Goal: Use online tool/utility: Use online tool/utility

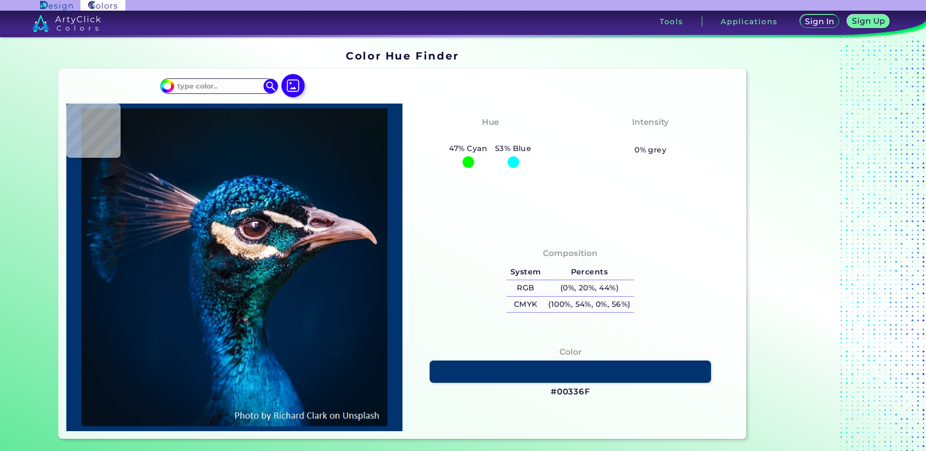
type input "#0a171f"
type input "#0A171F"
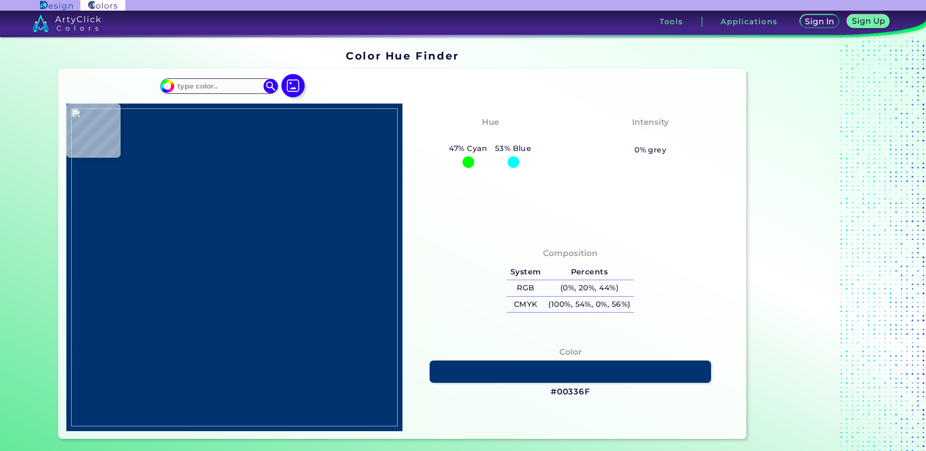
type input "#000000"
type input "#5c4b21"
type input "#5C4B21"
type input "#6f5526"
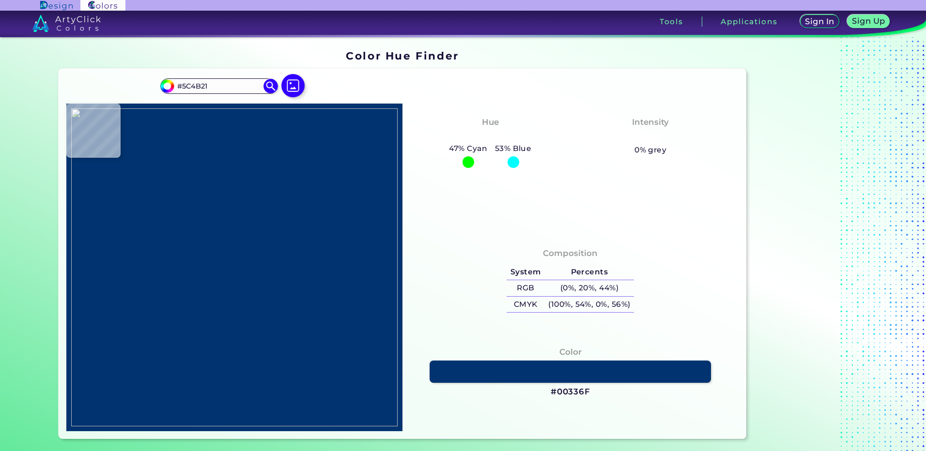
type input "#6F5526"
type input "#755826"
type input "#b99541"
type input "#B99541"
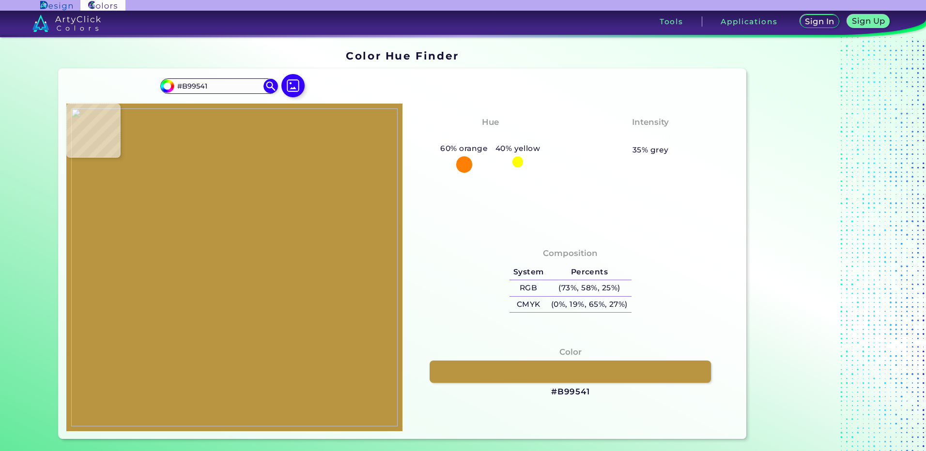
type input "#c47b7b"
type input "#C47B7B"
type input "#b1915b"
type input "#B1915B"
type input "#e6c2a7"
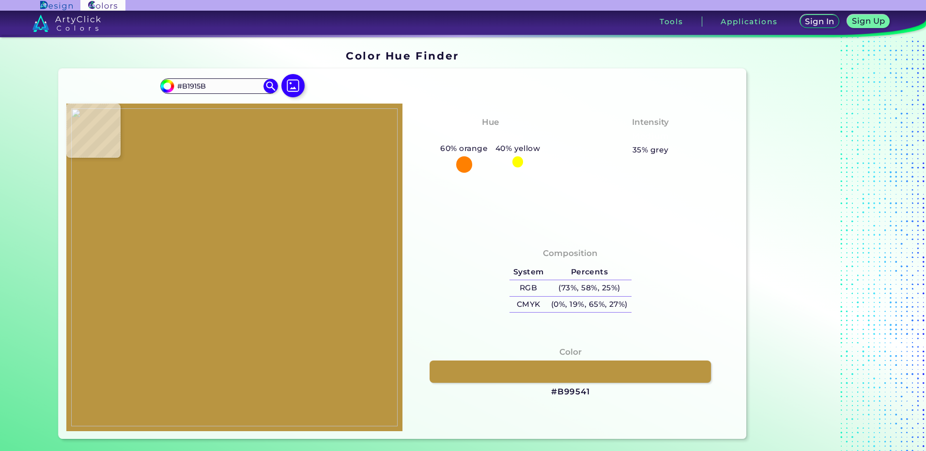
type input "#E6C2A7"
type input "#be8c71"
type input "#BE8C71"
type input "#8d5740"
type input "#8D5740"
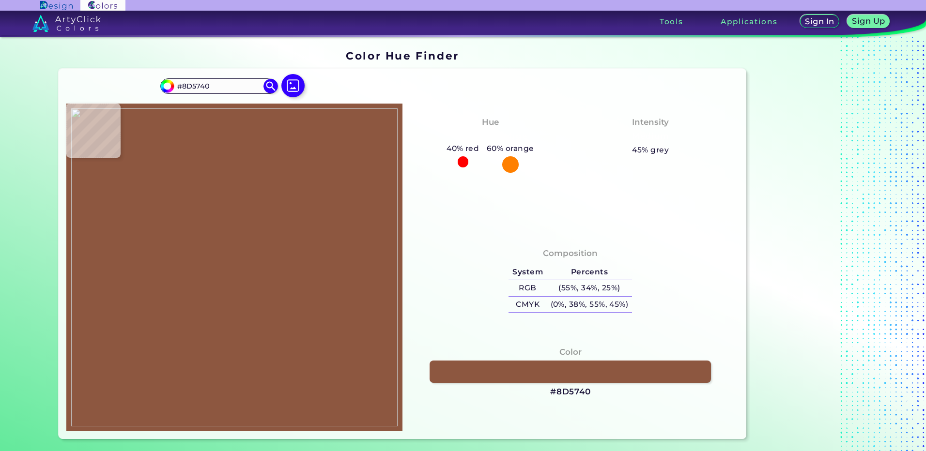
type input "#dfaf90"
type input "#DFAF90"
type input "#e1b192"
type input "#E1B192"
type input "#e1b496"
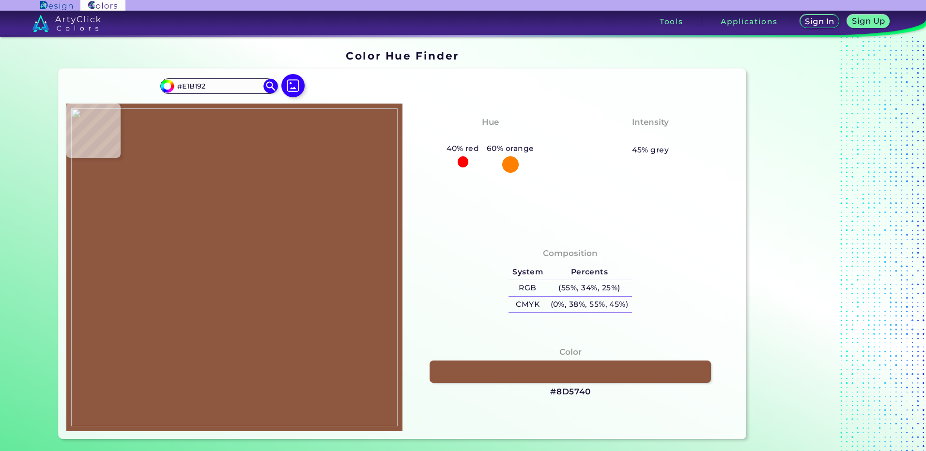
type input "#E1B496"
type input "#725e4c"
type input "#725E4C"
type input "#f6efe2"
type input "#F6EFE2"
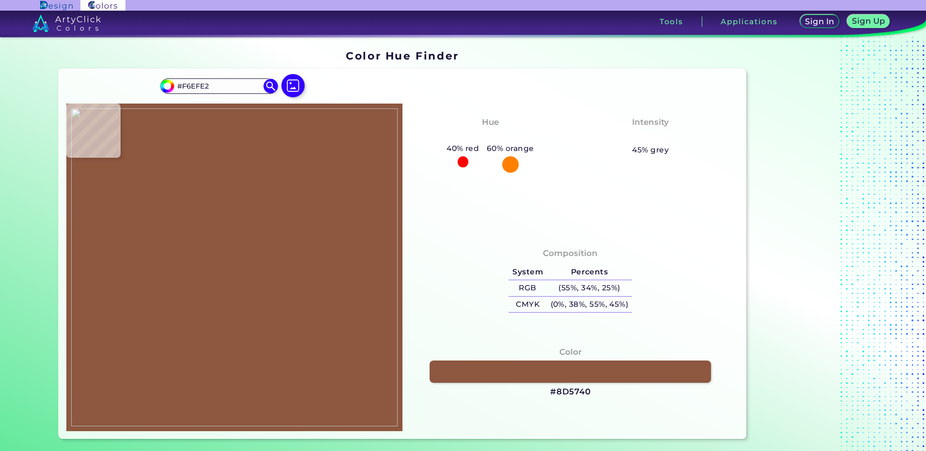
type input "#3c251c"
type input "#3C251C"
type input "#412b24"
type input "#412B24"
type input "#3a1e17"
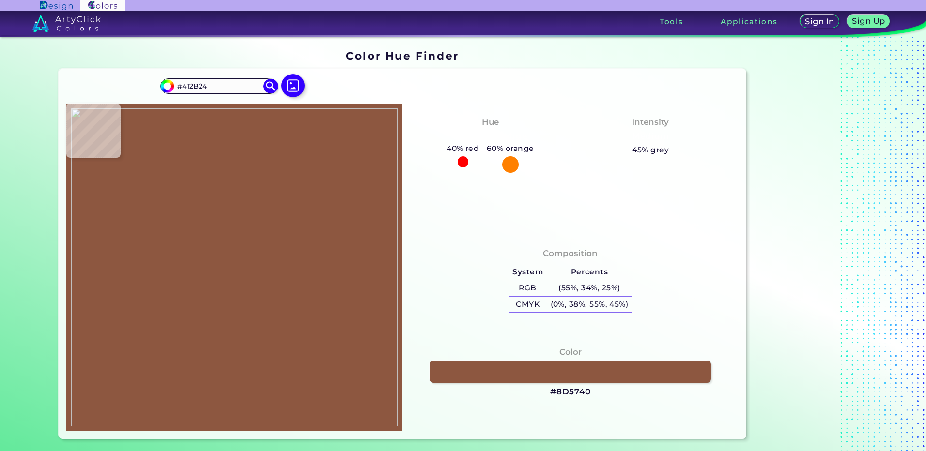
type input "#3A1E17"
type input "#d18c6e"
type input "#D18C6E"
type input "#a6463f"
type input "#A6463F"
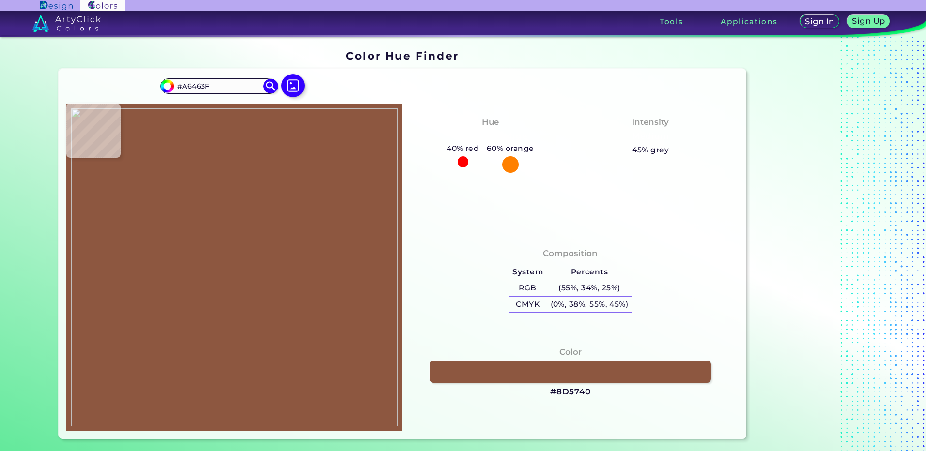
type input "#e8c1a2"
type input "#E8C1A2"
type input "#e8c0a2"
type input "#E8C0A2"
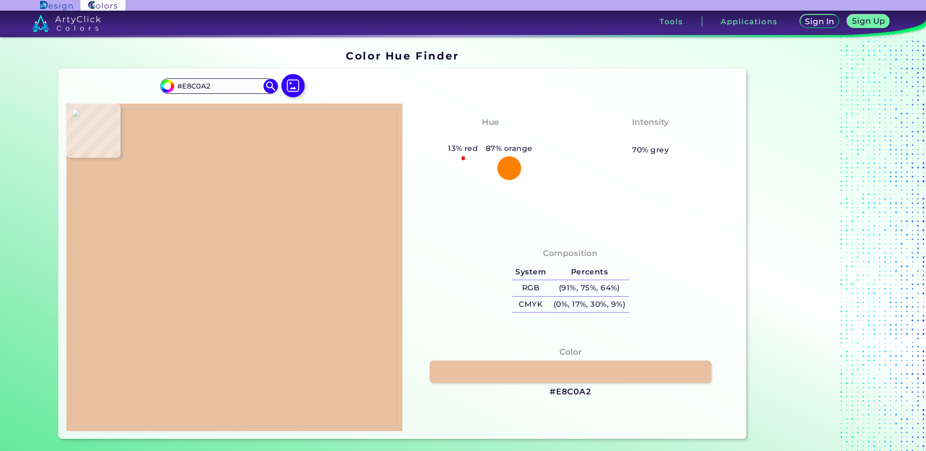
type input "#eac1a4"
type input "#EAC1A4"
type input "#eac0a2"
type input "#EAC0A2"
type input "#eac1a4"
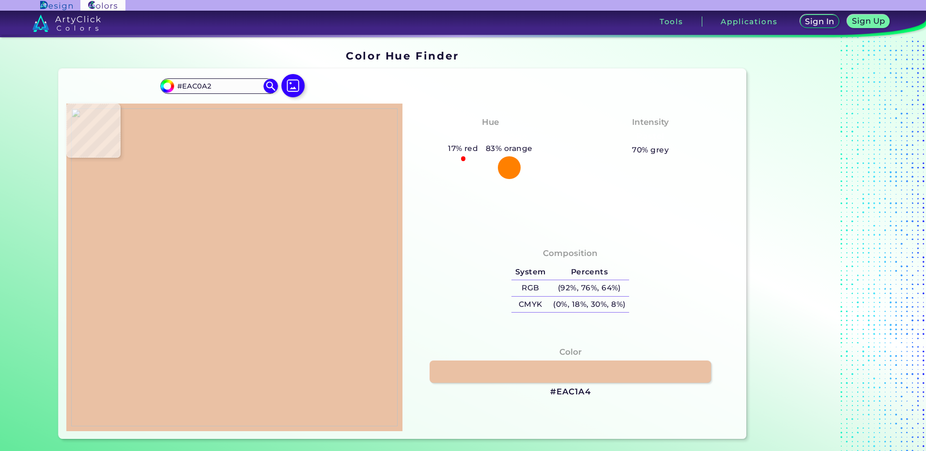
type input "#EAC1A4"
type input "#ebc1a4"
type input "#EBC1A4"
type input "#ebc0a3"
type input "#EBC0A3"
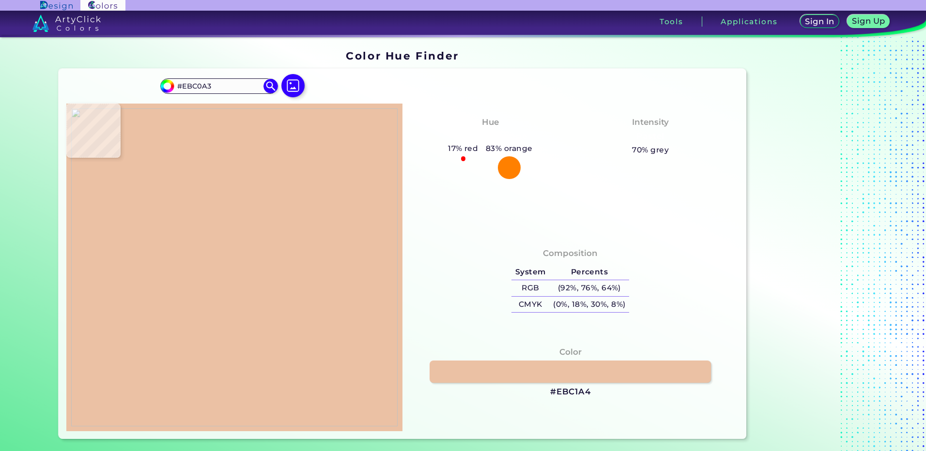
type input "#d2b797"
type input "#D2B797"
type input "#c4aa89"
type input "#C4AA89"
type input "#82672b"
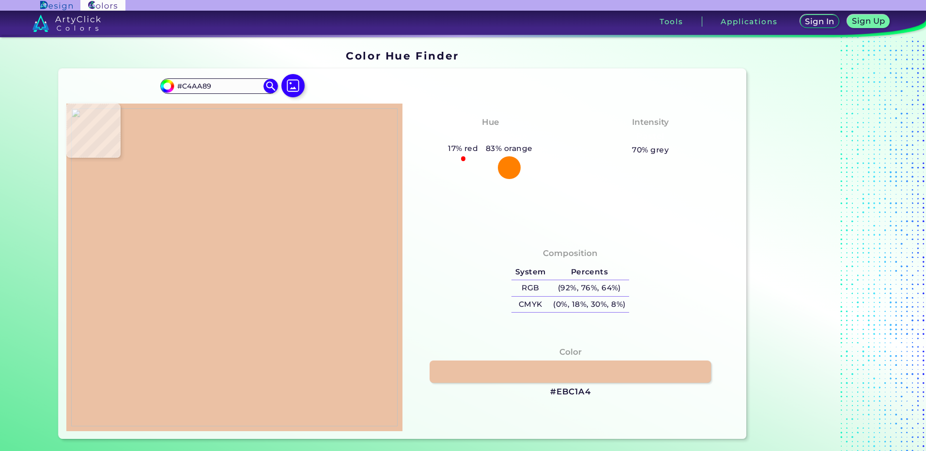
type input "#82672B"
type input "#665a31"
type input "#665A31"
type input "#695324"
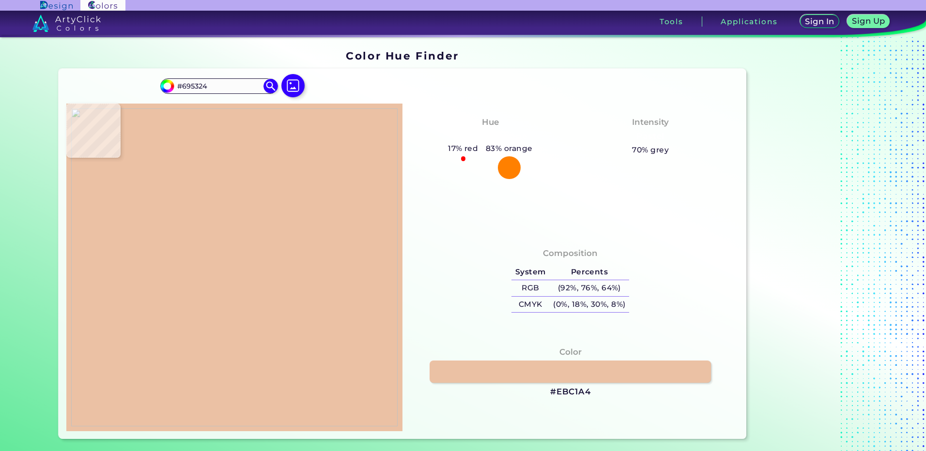
type input "#000000"
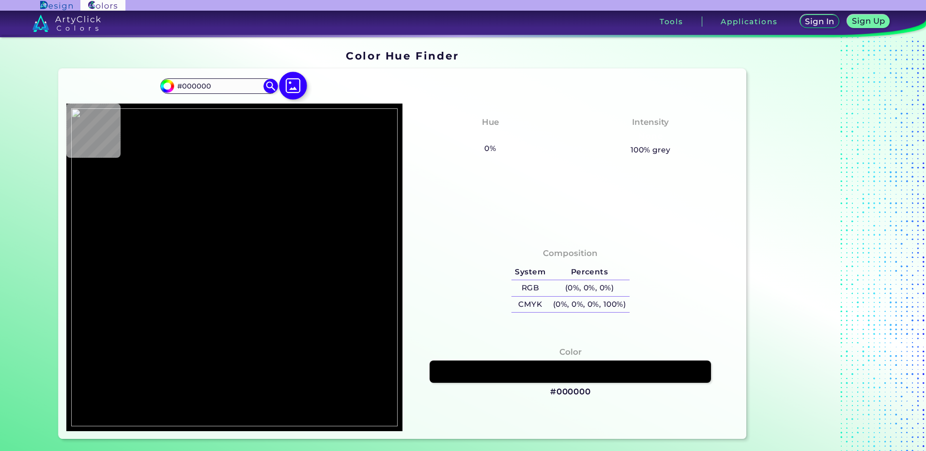
click at [299, 81] on img at bounding box center [293, 86] width 28 height 28
click at [0, 0] on input "file" at bounding box center [0, 0] width 0 height 0
type input "#cdb487"
type input "#CDB487"
type input "#bd7c25"
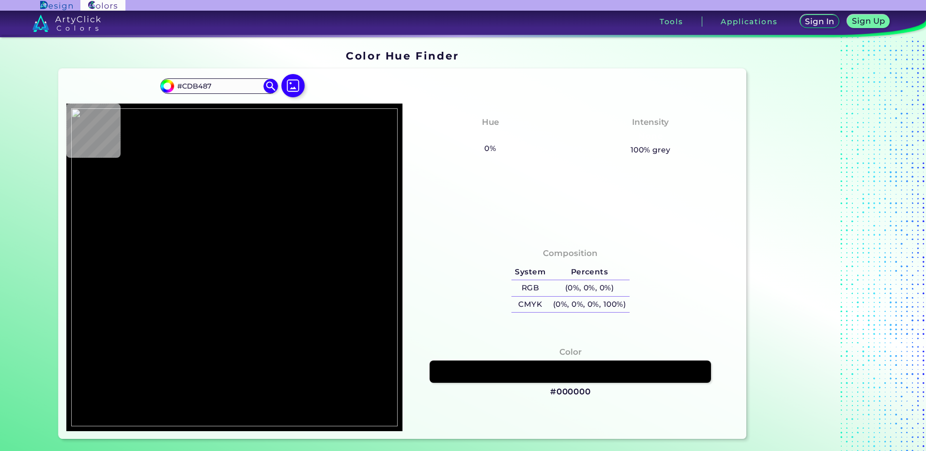
type input "#BD7C25"
type input "#d39071"
type input "#D39071"
type input "#d59778"
type input "#D59778"
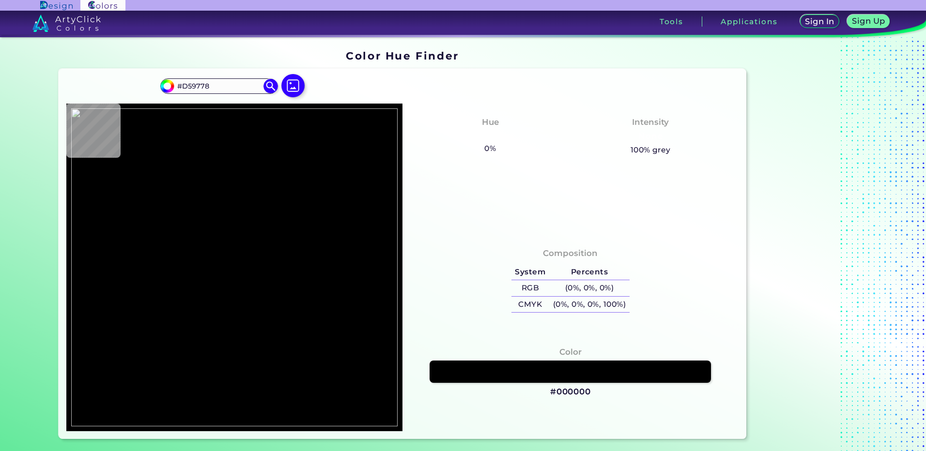
type input "#cebdb1"
type input "#CEBDB1"
type input "#cebeb4"
type input "#CEBEB4"
type input "#a89788"
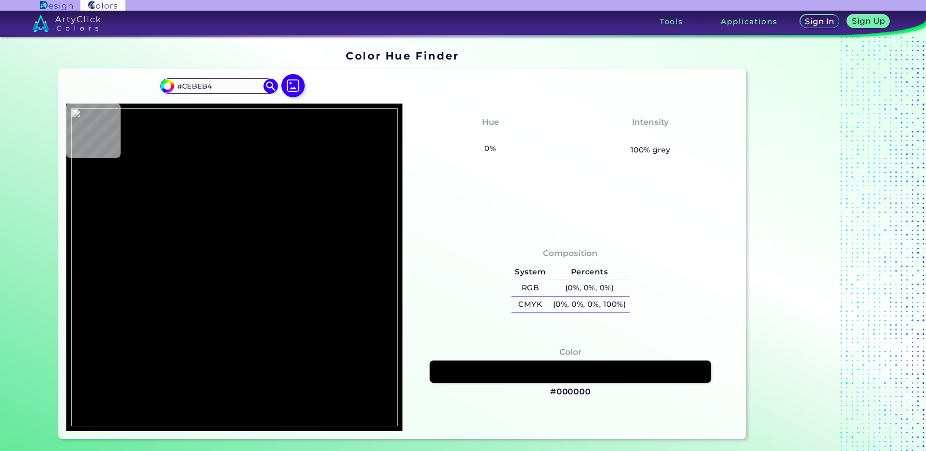
type input "#A89788"
type input "#d59775"
type input "#D59775"
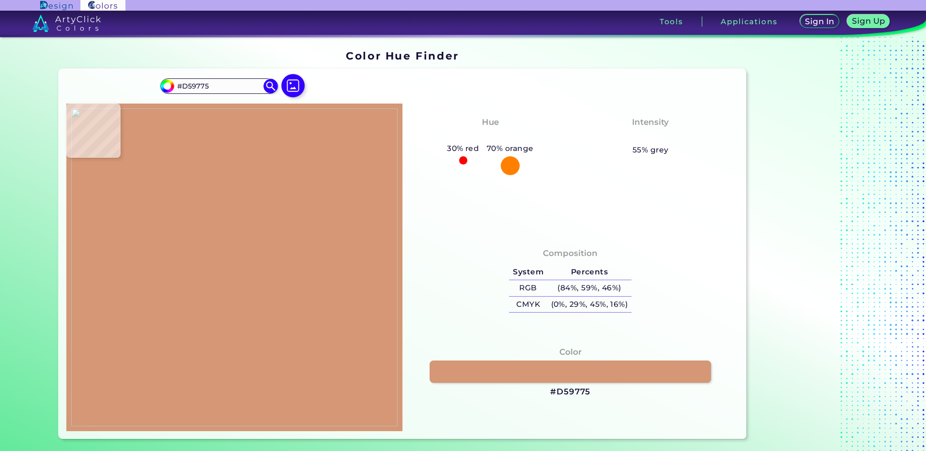
type input "#d79a79"
type input "#D79A79"
type input "#a89788"
type input "#A89788"
type input "#ca825d"
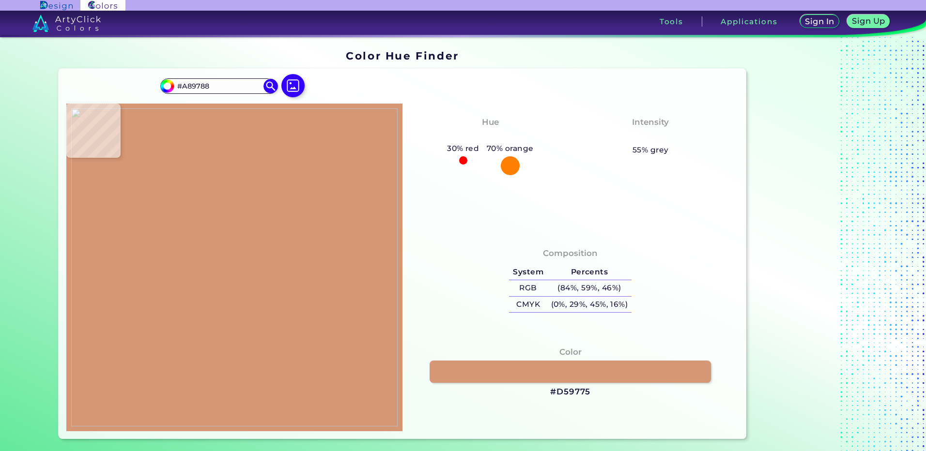
type input "#CA825D"
type input "#cdbdb2"
type input "#CDBDB2"
type input "#d59a7b"
type input "#D59A7B"
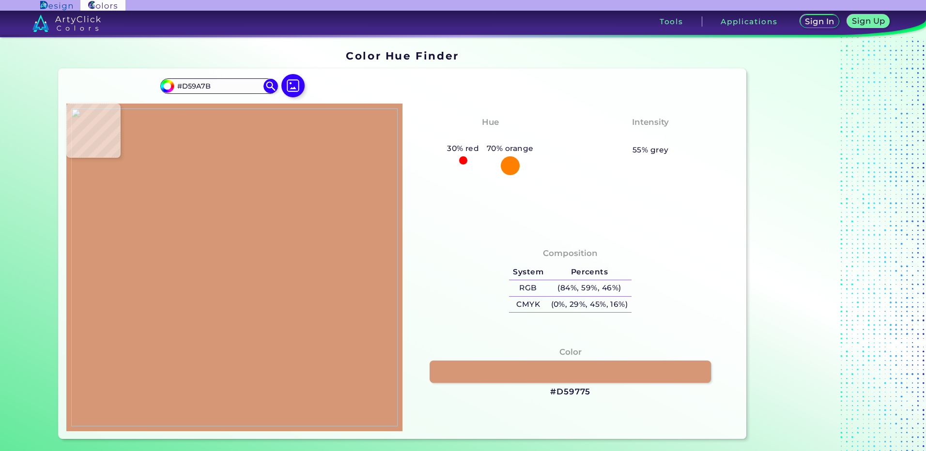
type input "#d79979"
type input "#D79979"
type input "#eec2a5"
type input "#EEC2A5"
type input "#ecbd9f"
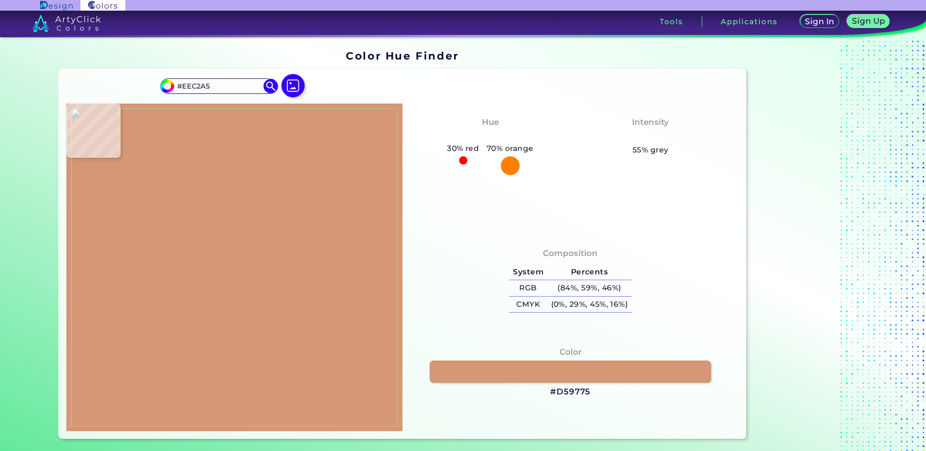
type input "#ECBD9F"
type input "#967a6a"
type input "#967A6A"
type input "#c58d39"
type input "#C58D39"
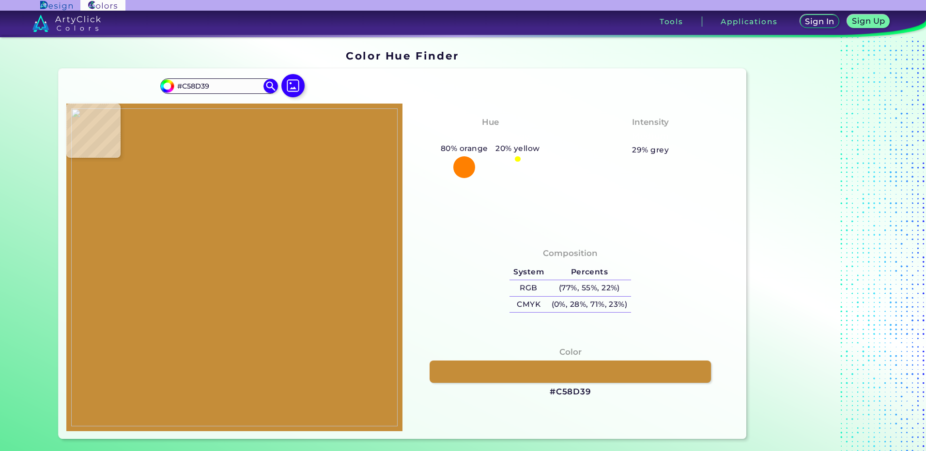
type input "#dd9a7b"
type input "#DD9A7B"
type input "#eec3a4"
type input "#EEC3A4"
type input "#eac1a4"
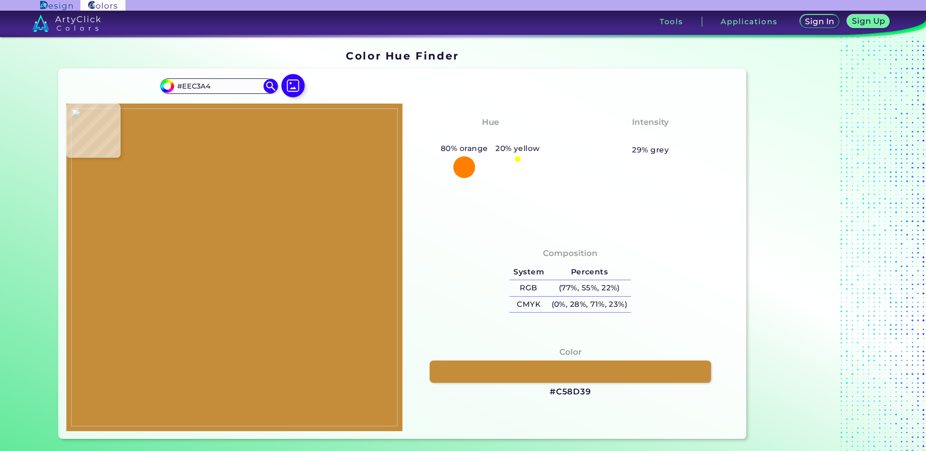
type input "#EAC1A4"
type input "#763021"
type input "#edc3a5"
type input "#EDC3A5"
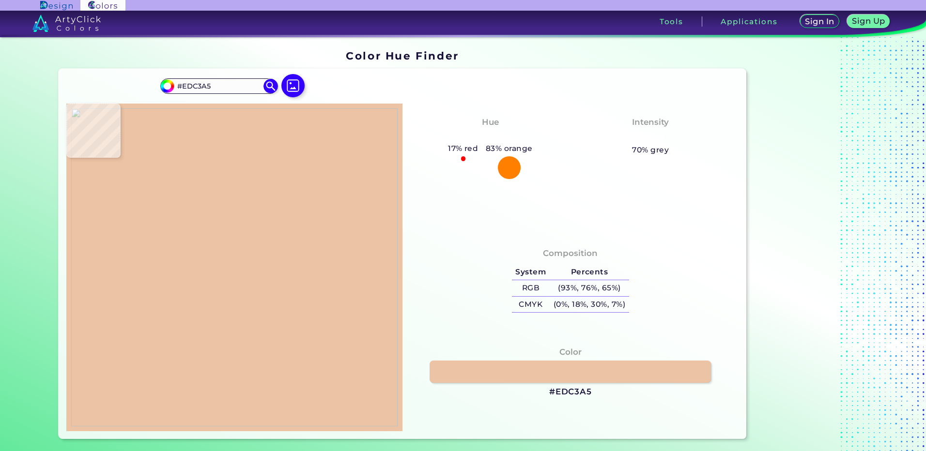
type input "#efc2a4"
type input "#EFC2A4"
type input "#efc2a5"
type input "#EFC2A5"
type input "#efc1a5"
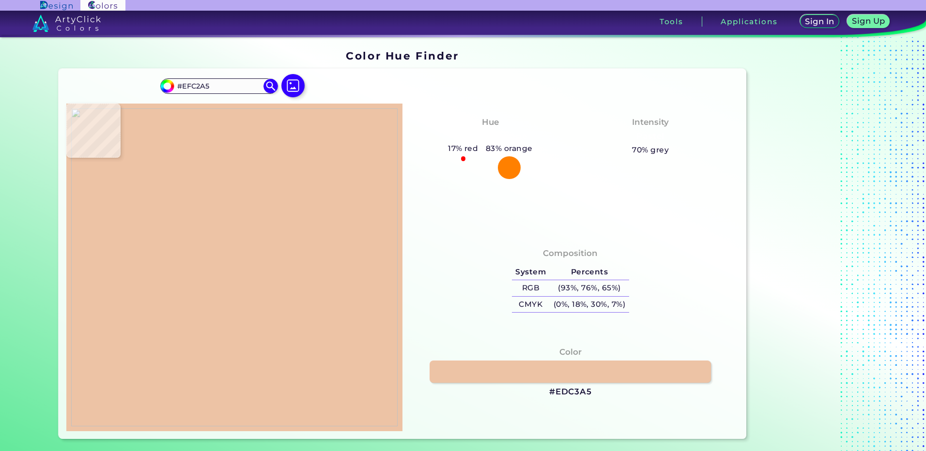
type input "#EFC1A5"
type input "#efc1a3"
type input "#EFC1A3"
type input "#efc0a3"
type input "#EFC0A3"
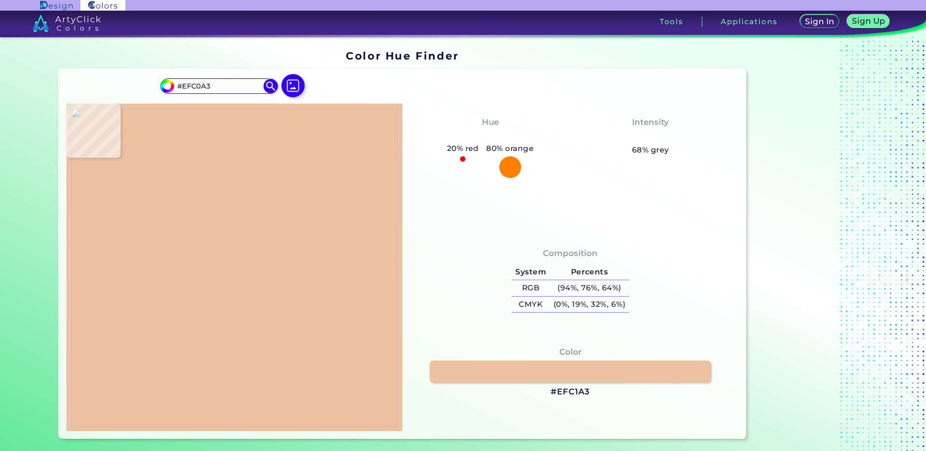
type input "#efc1a3"
type input "#EFC1A3"
type input "#efc1a5"
type input "#EFC1A5"
click at [219, 242] on img at bounding box center [234, 267] width 326 height 318
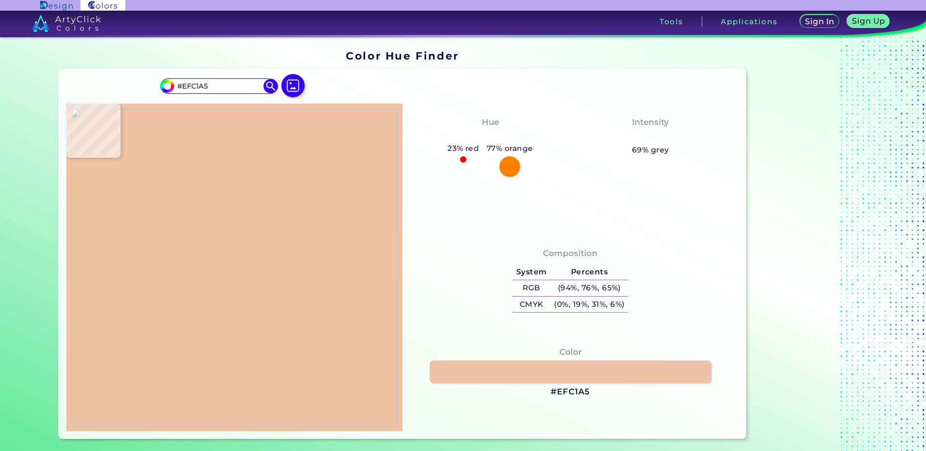
click at [185, 226] on img at bounding box center [234, 267] width 326 height 318
type input "#8a6027"
type input "#8A6027"
type input "#865c27"
type input "#865C27"
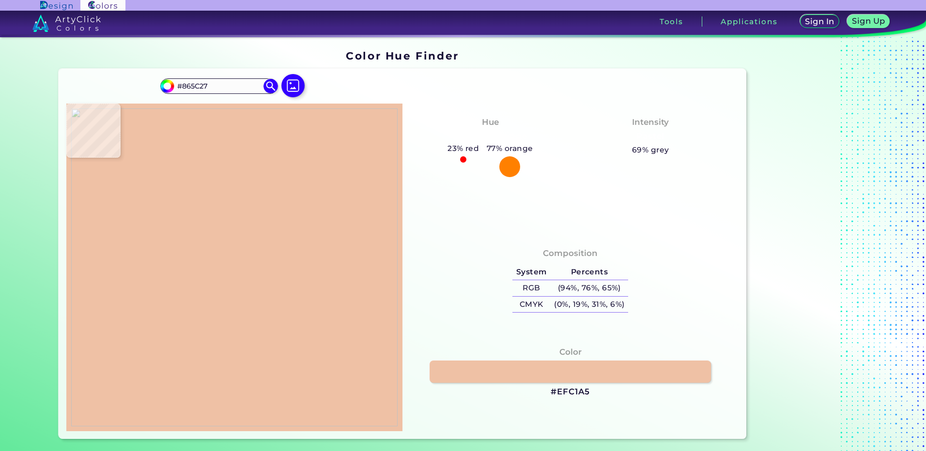
type input "#825825"
type input "#835725"
type input "#805524"
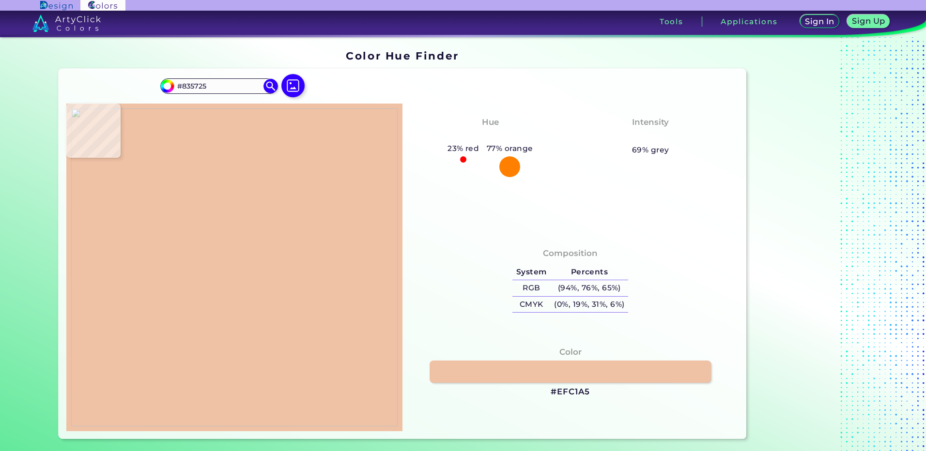
type input "#805524"
type input "#c2a373"
type input "#C2A373"
type input "#e6d6af"
type input "#E6D6AF"
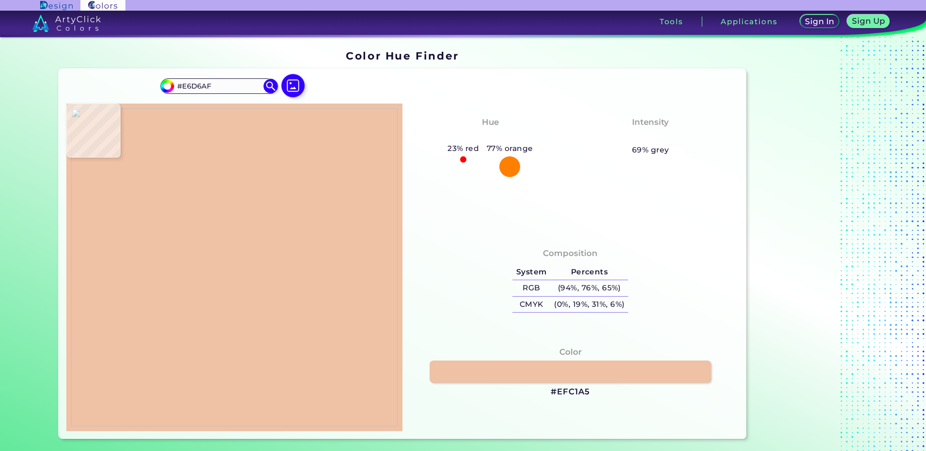
type input "#eec1a4"
type input "#EEC1A4"
type input "#db947a"
type input "#DB947A"
type input "#eec1a4"
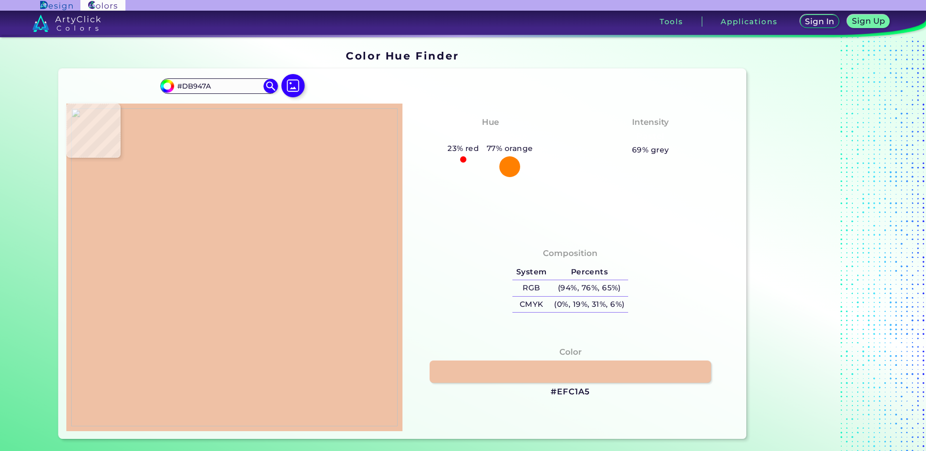
type input "#EEC1A4"
type input "#e9bd9f"
type input "#E9BD9F"
type input "#cf8869"
type input "#CF8869"
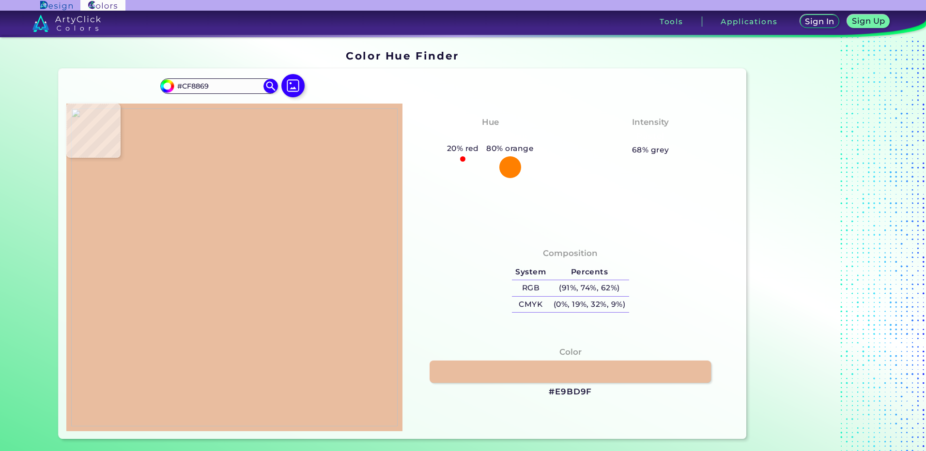
type input "#4a1f18"
type input "#4A1F18"
type input "#b99445"
type input "#B99445"
type input "#e4b294"
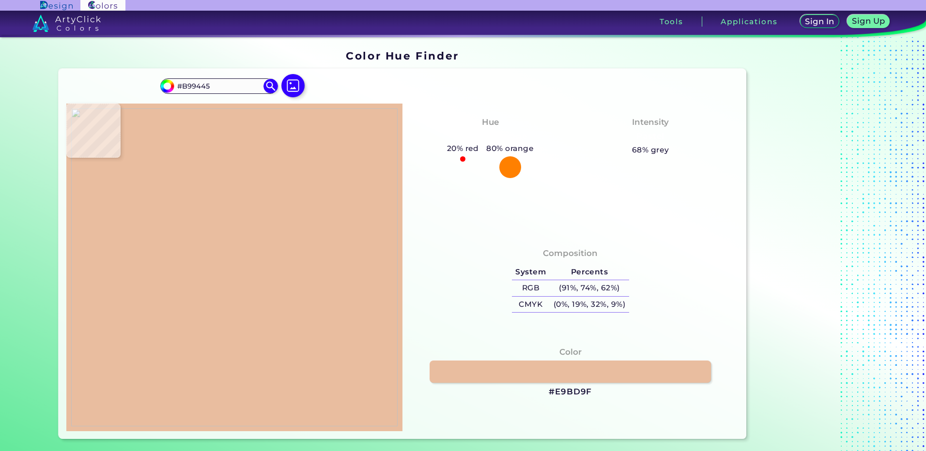
type input "#E4B294"
type input "#ebbd9f"
type input "#EBBD9F"
type input "#eabb9d"
type input "#EABB9D"
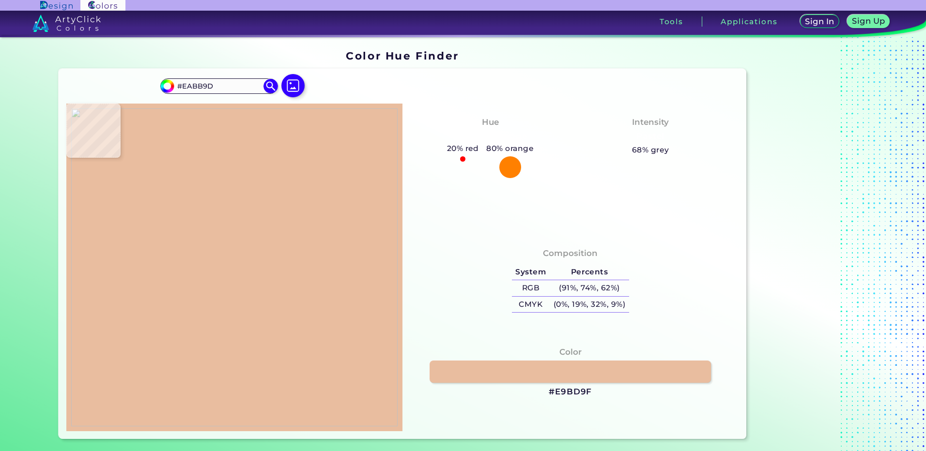
type input "#eabb9e"
type input "#EABB9E"
type input "#ebbc9e"
type input "#EBBC9E"
type input "#edbd9f"
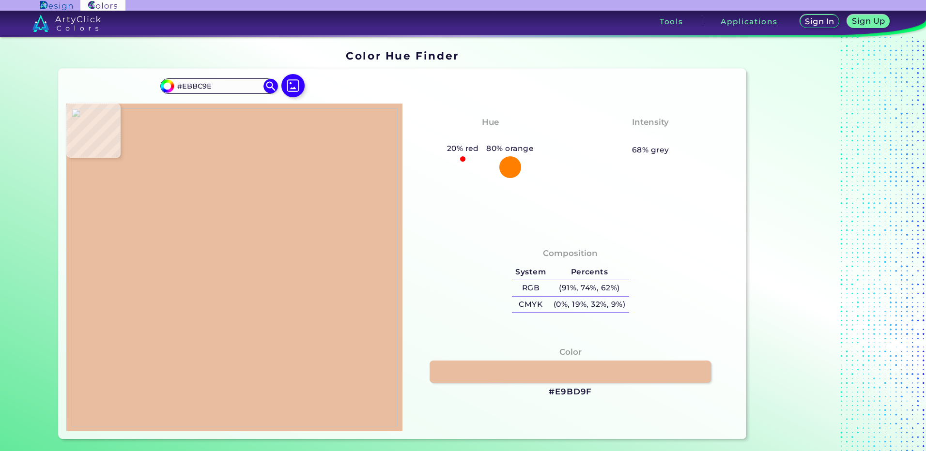
type input "#EDBD9F"
type input "#edbfa1"
type input "#EDBFA1"
type input "#eebfa1"
type input "#EEBFA1"
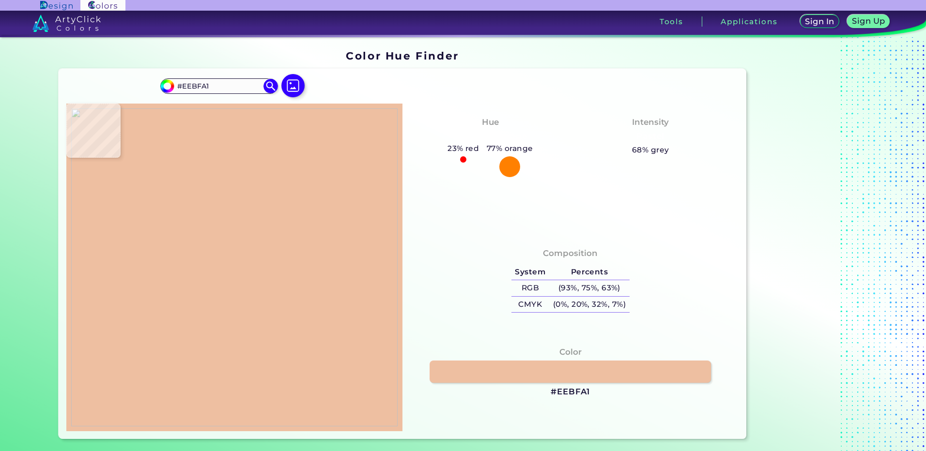
type input "#edc0a3"
type input "#EDC0A3"
type input "#eec0a2"
type input "#EEC0A2"
click at [223, 264] on img at bounding box center [234, 267] width 326 height 318
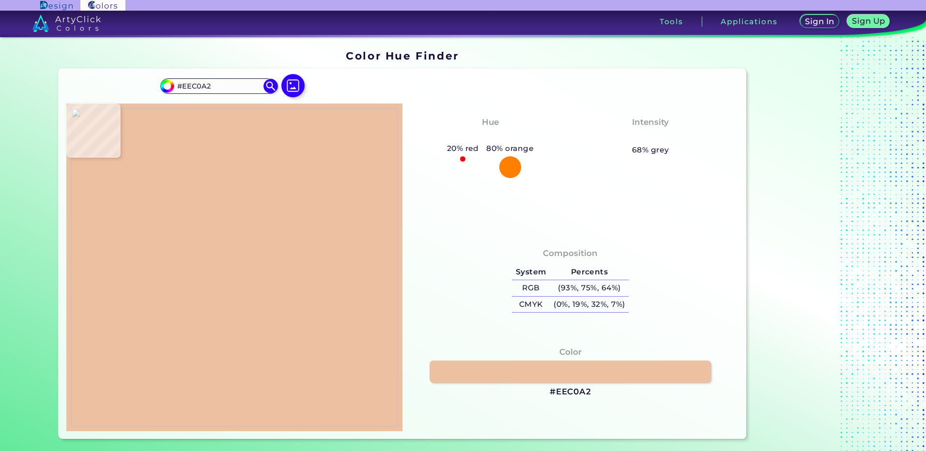
click at [223, 264] on img at bounding box center [234, 267] width 326 height 318
type input "#edc0a3"
type input "#EDC0A3"
type input "#edbfa2"
type input "#EDBFA2"
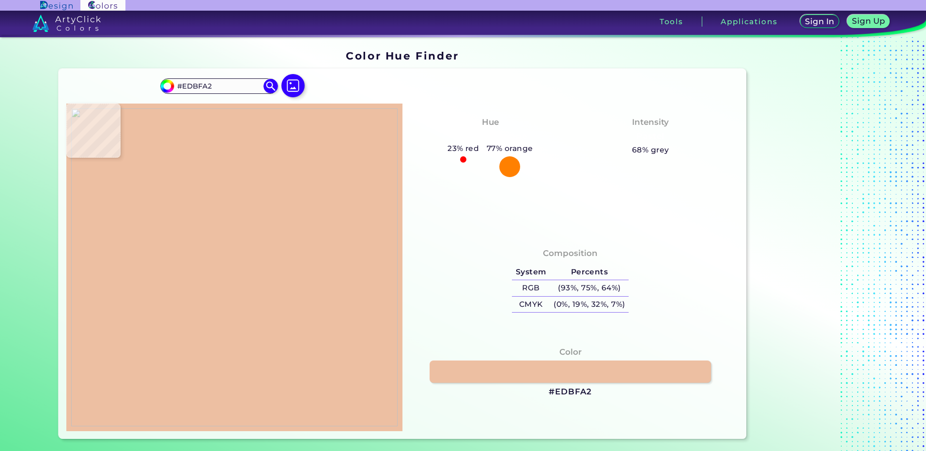
type input "#edbfa1"
type input "#EDBFA1"
click at [223, 262] on img at bounding box center [234, 267] width 326 height 318
click at [564, 390] on h3 "#EDBFA1" at bounding box center [570, 392] width 41 height 12
click at [225, 247] on img at bounding box center [234, 267] width 326 height 318
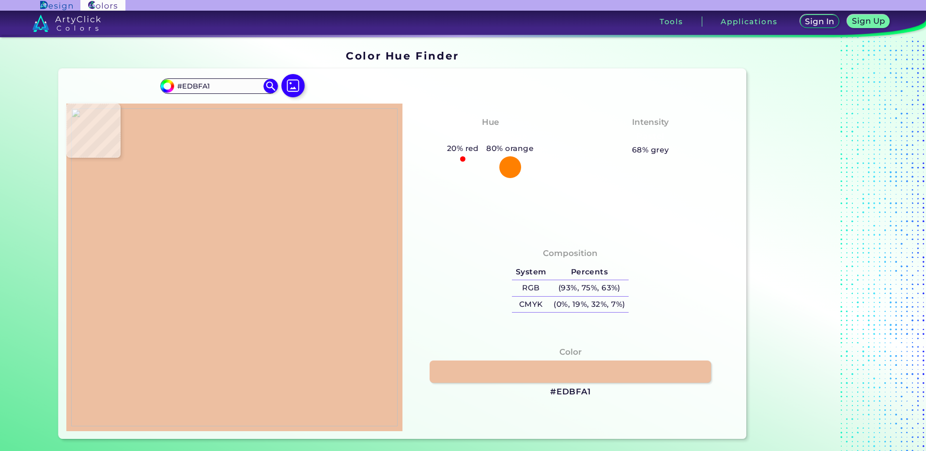
type input "#be812d"
type input "#BE812D"
type input "#b76815"
type input "#B76815"
type input "#ebbc9e"
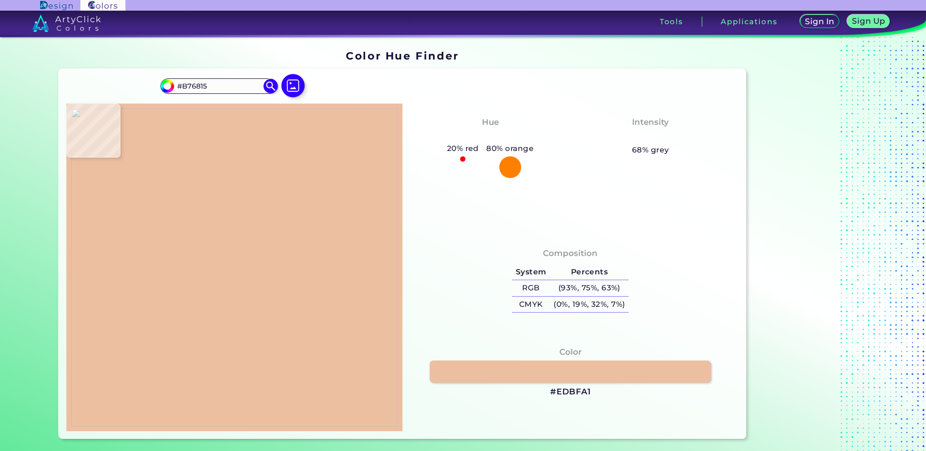
type input "#EBBC9E"
type input "#ecbf9f"
type input "#ECBF9F"
type input "#dd997a"
type input "#DD997A"
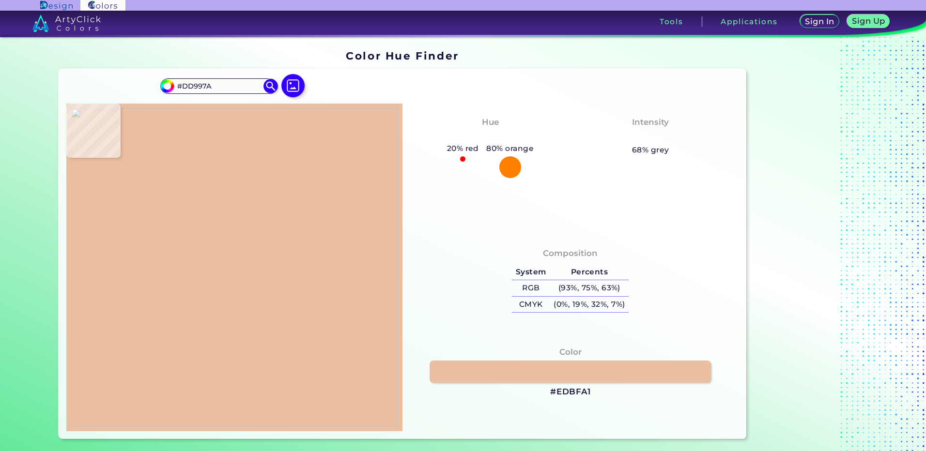
type input "#d59575"
type input "#D59575"
type input "#d69777"
type input "#D69777"
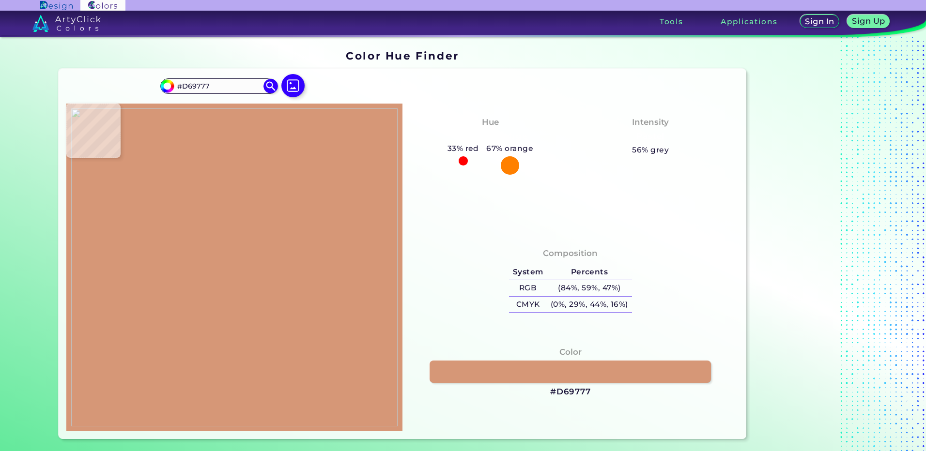
type input "#d59676"
type input "#D59676"
type input "#d59777"
type input "#D59777"
type input "#642d35"
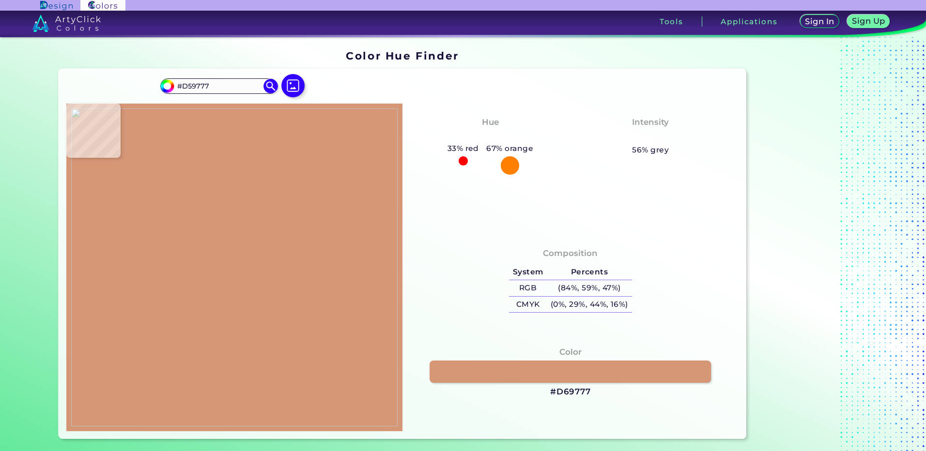
type input "#642D35"
click at [225, 278] on img at bounding box center [234, 267] width 326 height 318
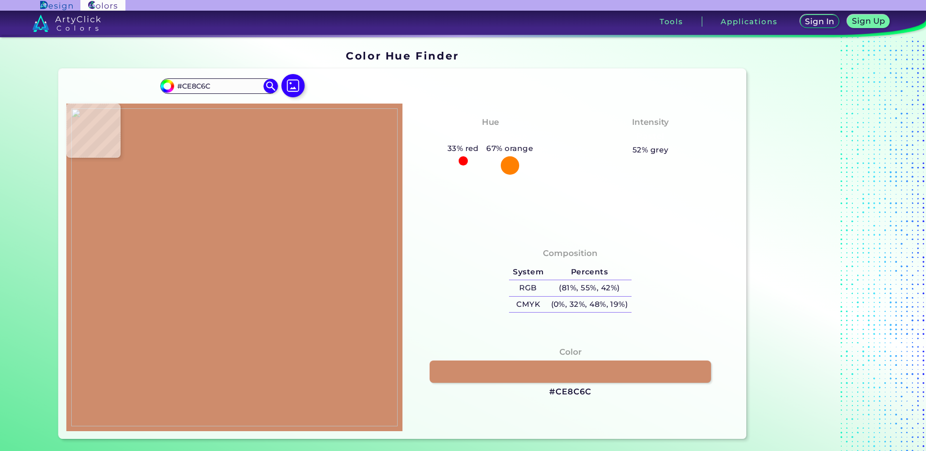
click at [217, 277] on img at bounding box center [234, 267] width 326 height 318
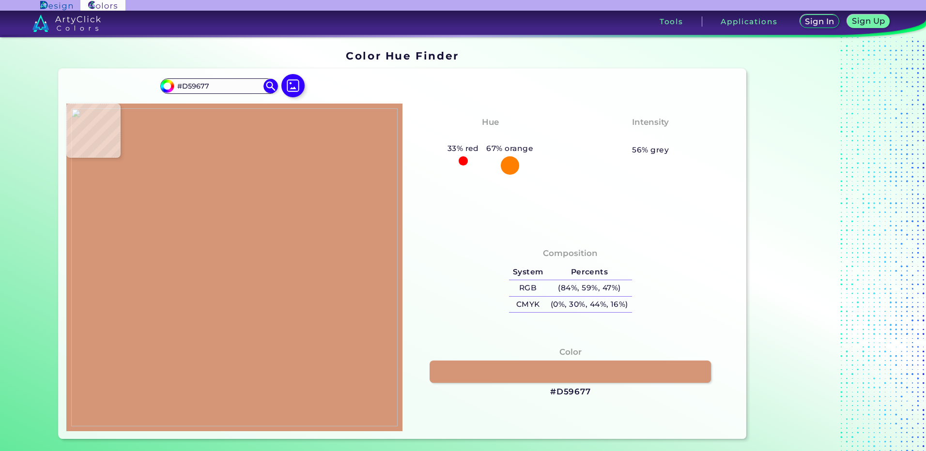
click at [225, 275] on img at bounding box center [234, 267] width 326 height 318
click at [569, 393] on h3 "#D59677" at bounding box center [570, 392] width 41 height 12
click at [210, 237] on img at bounding box center [234, 267] width 326 height 318
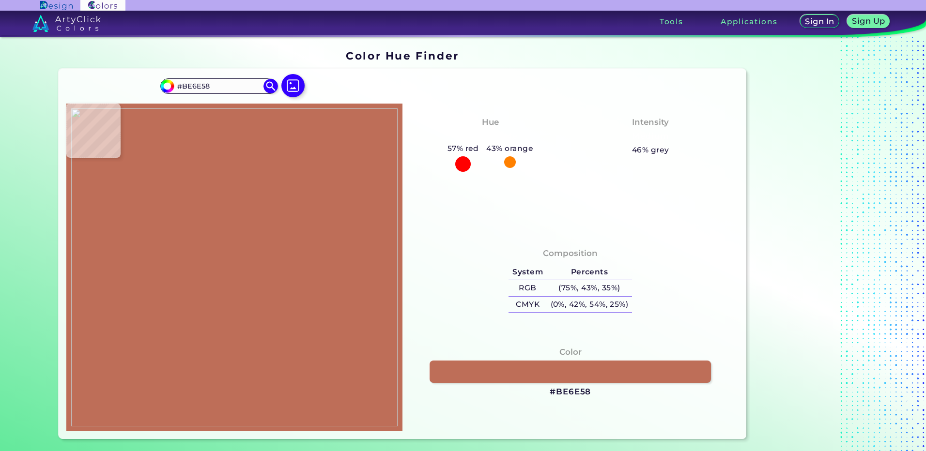
click at [223, 246] on img at bounding box center [234, 267] width 326 height 318
drag, startPoint x: 570, startPoint y: 393, endPoint x: 512, endPoint y: 318, distance: 95.2
click at [571, 393] on h3 "#BE6E58" at bounding box center [570, 392] width 41 height 12
click at [245, 244] on img at bounding box center [234, 267] width 326 height 318
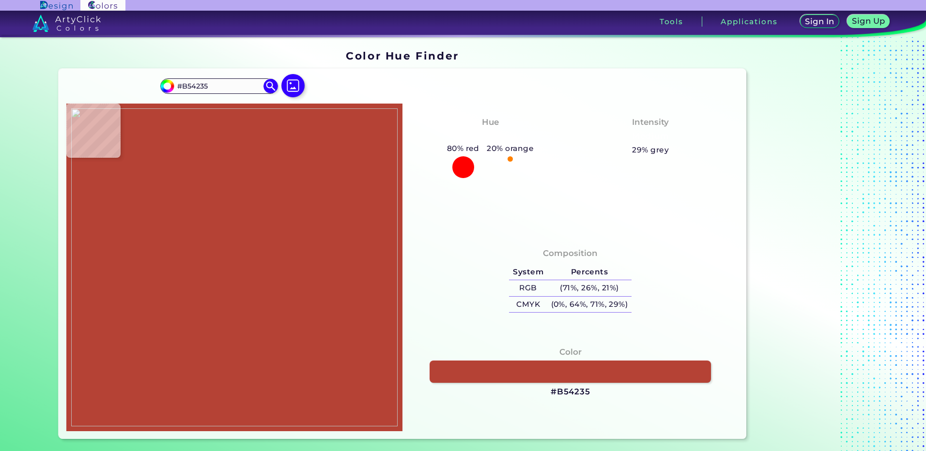
click at [215, 244] on img at bounding box center [234, 267] width 326 height 318
click at [573, 392] on h3 "#B54235" at bounding box center [571, 392] width 40 height 12
click at [211, 234] on img at bounding box center [234, 267] width 326 height 318
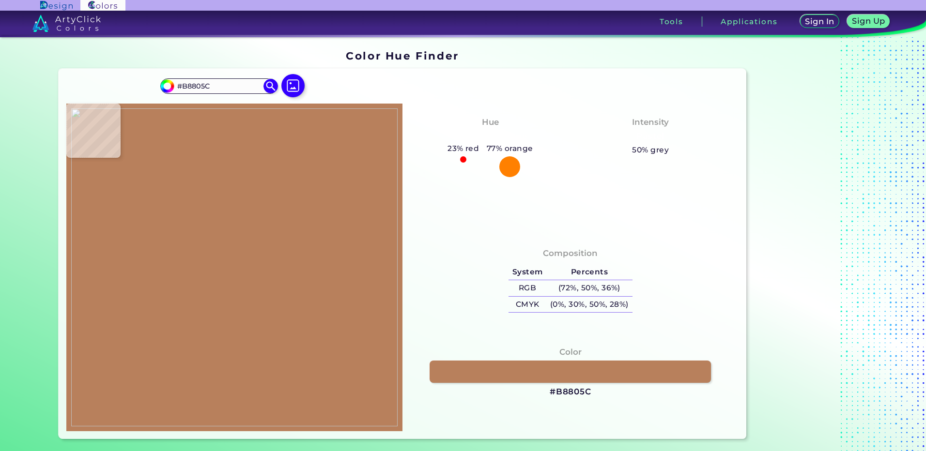
click at [210, 231] on img at bounding box center [234, 267] width 326 height 318
click at [553, 392] on h3 "#B8805C" at bounding box center [571, 392] width 42 height 12
drag, startPoint x: 212, startPoint y: 256, endPoint x: 214, endPoint y: 248, distance: 7.7
click at [212, 254] on img at bounding box center [234, 267] width 326 height 318
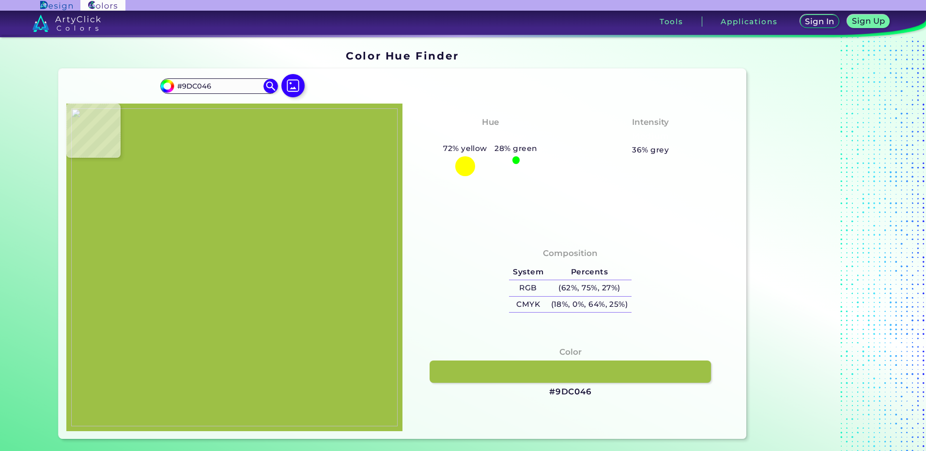
click at [223, 236] on img at bounding box center [234, 267] width 326 height 318
click at [573, 401] on div "Color #9DC046" at bounding box center [570, 372] width 321 height 62
drag, startPoint x: 573, startPoint y: 393, endPoint x: 365, endPoint y: 199, distance: 284.4
click at [573, 392] on h3 "#9DC046" at bounding box center [570, 392] width 43 height 12
click at [215, 254] on img at bounding box center [234, 267] width 326 height 318
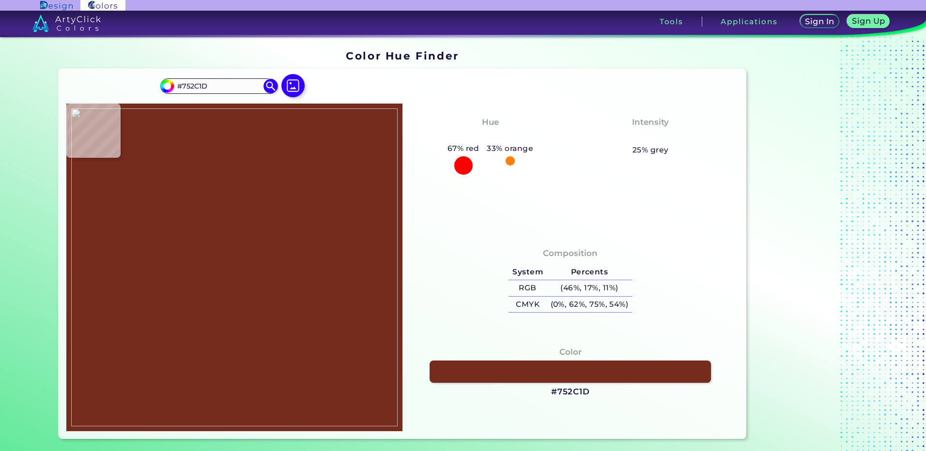
click at [223, 234] on img at bounding box center [234, 267] width 326 height 318
click at [558, 392] on h3 "#752C1D" at bounding box center [570, 392] width 39 height 12
click at [299, 87] on img at bounding box center [293, 86] width 28 height 28
click at [0, 0] on input "file" at bounding box center [0, 0] width 0 height 0
click at [250, 284] on img at bounding box center [234, 267] width 326 height 318
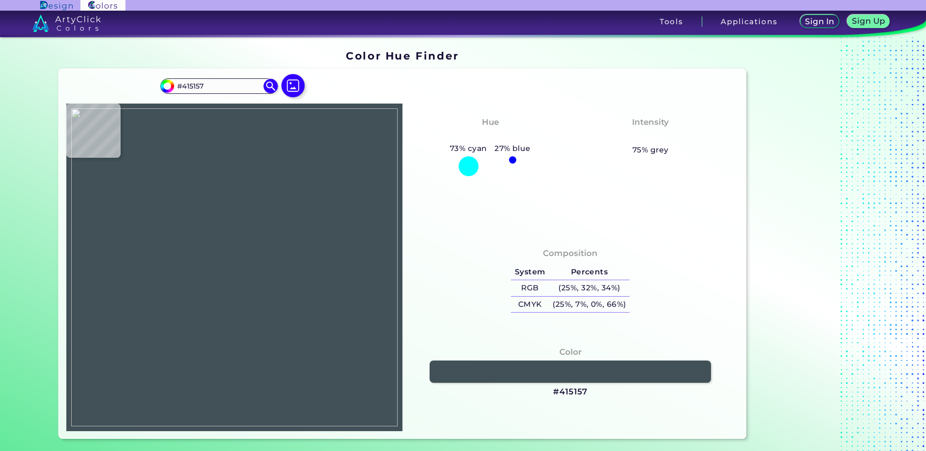
click at [241, 256] on img at bounding box center [234, 267] width 326 height 318
click at [569, 387] on h3 "#415157" at bounding box center [570, 392] width 34 height 12
click at [291, 90] on img at bounding box center [293, 86] width 28 height 28
click at [0, 0] on input "file" at bounding box center [0, 0] width 0 height 0
click at [289, 268] on img at bounding box center [234, 267] width 326 height 318
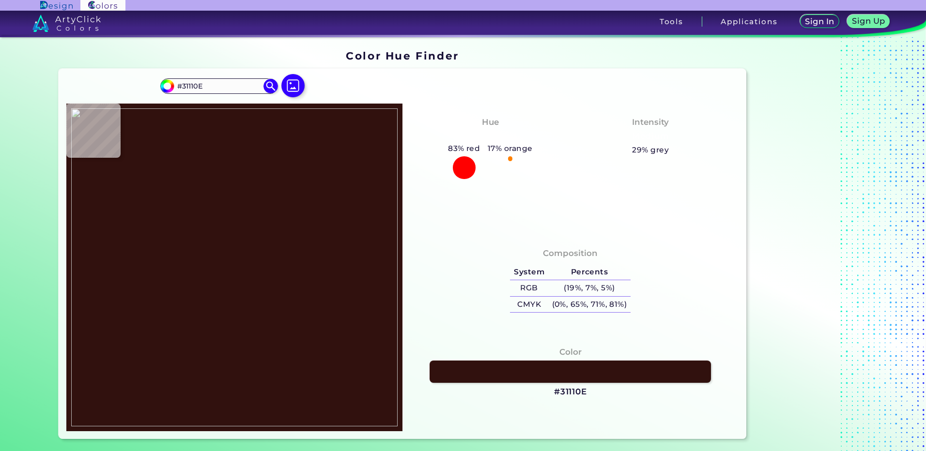
click at [213, 284] on img at bounding box center [234, 267] width 326 height 318
click at [566, 393] on h3 "#31110E" at bounding box center [570, 392] width 33 height 12
click at [203, 295] on img at bounding box center [234, 267] width 326 height 318
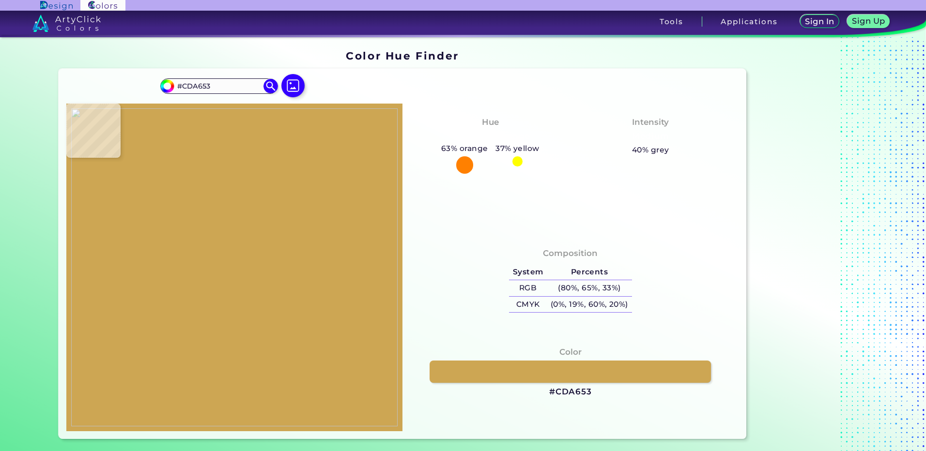
click at [210, 284] on img at bounding box center [234, 267] width 326 height 318
click at [555, 392] on h3 "#CDA653" at bounding box center [570, 392] width 43 height 12
click at [219, 297] on img at bounding box center [234, 267] width 326 height 318
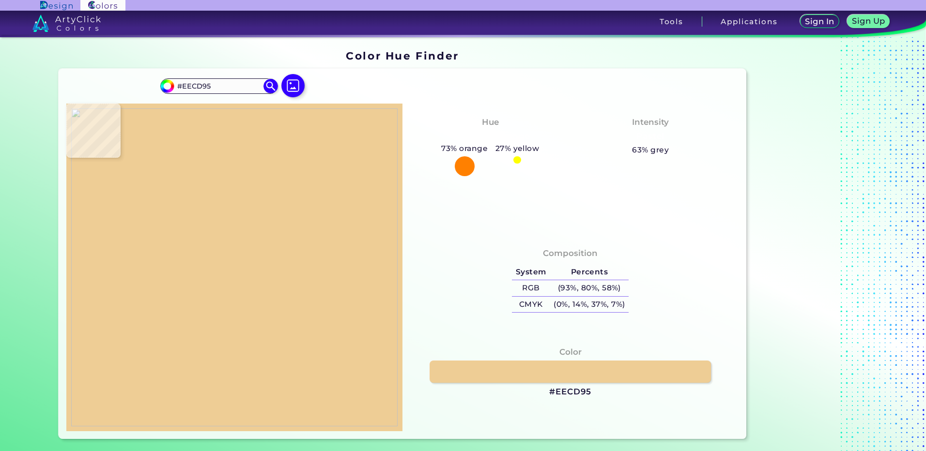
click at [221, 283] on img at bounding box center [234, 267] width 326 height 318
click at [559, 397] on h3 "#EECD95" at bounding box center [570, 392] width 42 height 12
click at [223, 268] on img at bounding box center [234, 267] width 326 height 318
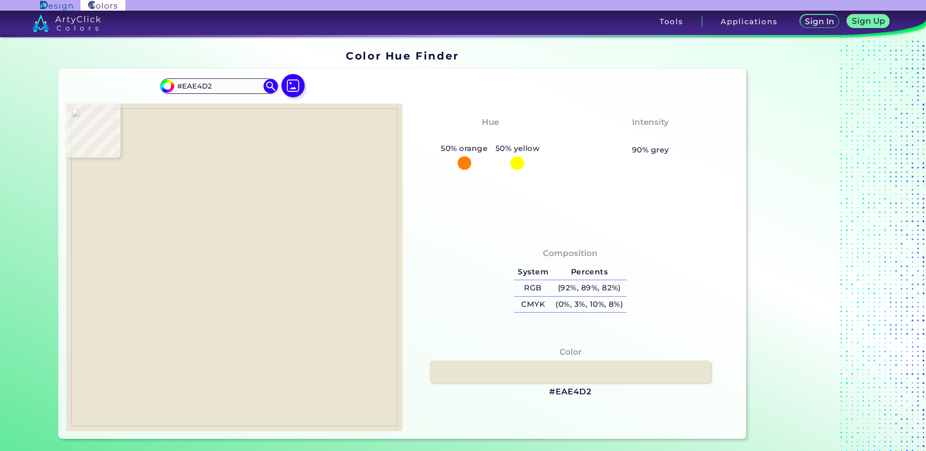
click at [225, 281] on img at bounding box center [234, 267] width 326 height 318
click at [571, 392] on h3 "#EAE4D2" at bounding box center [570, 392] width 43 height 12
drag, startPoint x: 207, startPoint y: 298, endPoint x: 211, endPoint y: 294, distance: 5.1
click at [207, 297] on img at bounding box center [234, 267] width 326 height 318
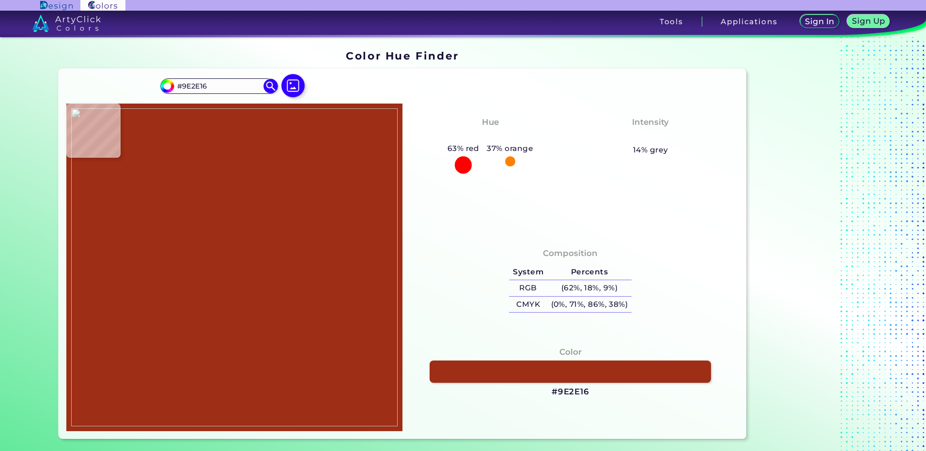
click at [215, 291] on img at bounding box center [234, 267] width 326 height 318
click at [563, 390] on h3 "#9E2E16" at bounding box center [571, 392] width 38 height 12
click at [230, 291] on img at bounding box center [234, 267] width 326 height 318
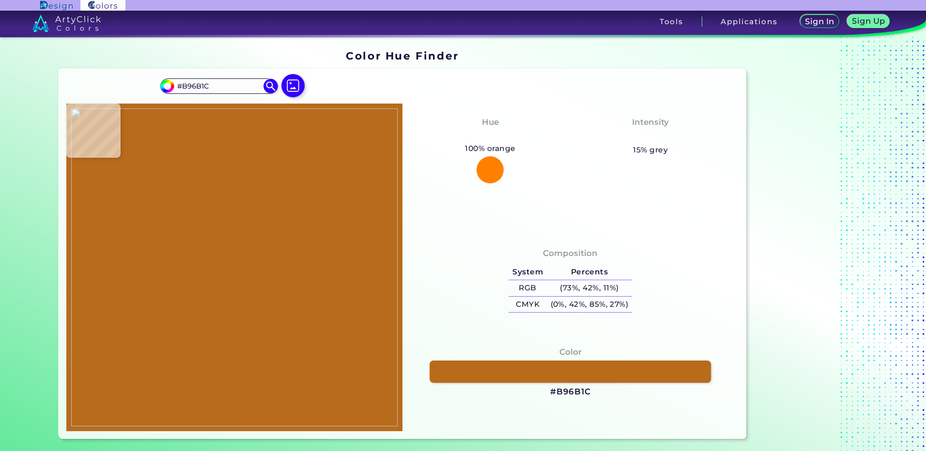
click at [223, 260] on img at bounding box center [234, 267] width 326 height 318
click at [568, 389] on h3 "#B96B1C" at bounding box center [570, 392] width 41 height 12
click at [201, 290] on img at bounding box center [234, 267] width 326 height 318
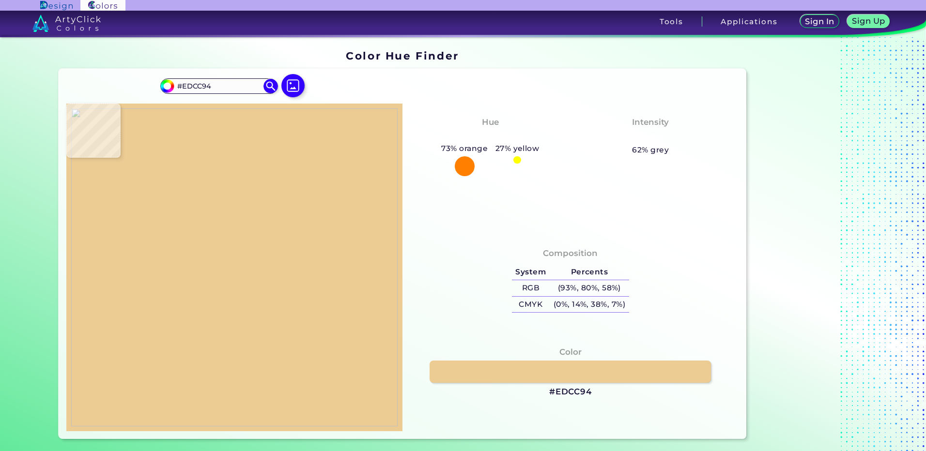
click at [220, 284] on img at bounding box center [234, 267] width 326 height 318
drag, startPoint x: 559, startPoint y: 397, endPoint x: 526, endPoint y: 353, distance: 55.0
click at [559, 396] on h3 "#EDCC94" at bounding box center [570, 392] width 43 height 12
click at [238, 258] on img at bounding box center [234, 267] width 326 height 318
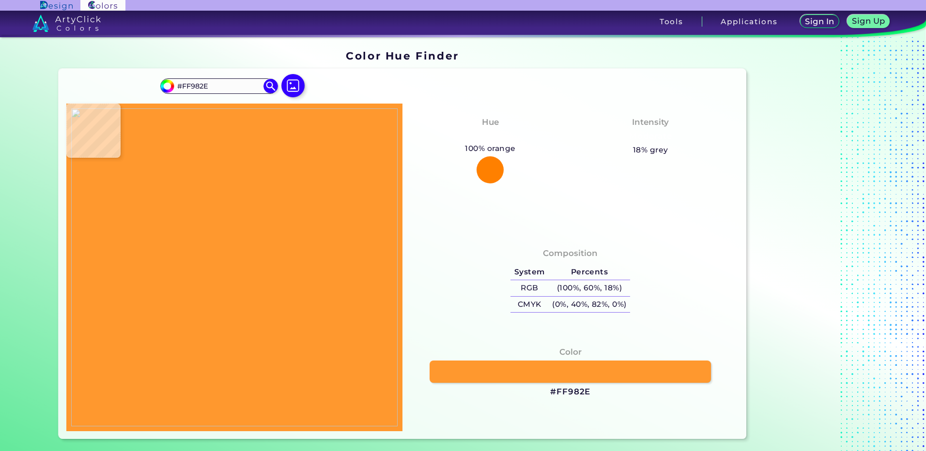
click at [228, 247] on img at bounding box center [234, 267] width 326 height 318
click at [578, 388] on h3 "#FF982E" at bounding box center [570, 392] width 40 height 12
click at [237, 237] on img at bounding box center [234, 267] width 326 height 318
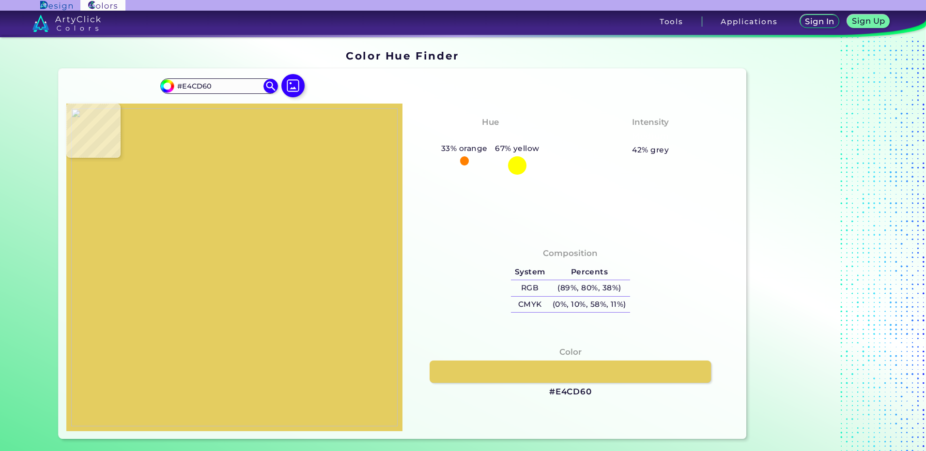
click at [235, 237] on img at bounding box center [234, 267] width 326 height 318
click at [566, 395] on h3 "#E4CD60" at bounding box center [570, 392] width 43 height 12
click at [229, 267] on img at bounding box center [234, 267] width 326 height 318
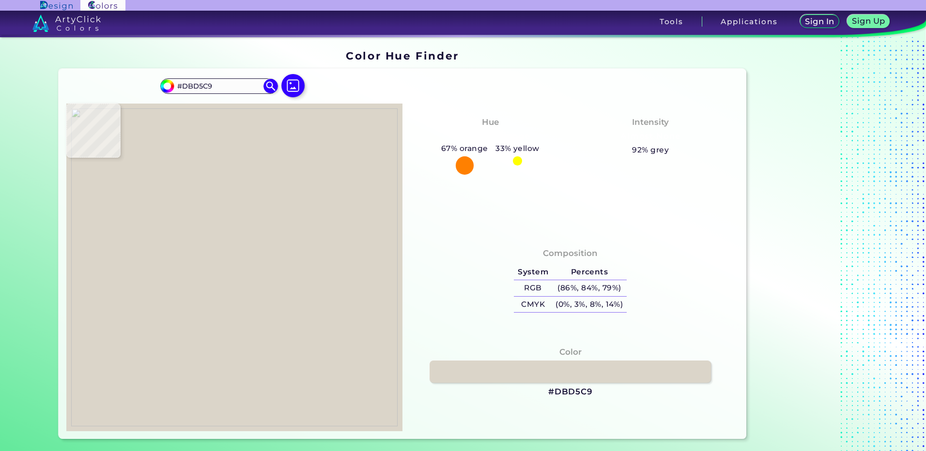
click at [227, 265] on img at bounding box center [234, 267] width 326 height 318
click at [549, 384] on div "Color #DBD5C9" at bounding box center [570, 372] width 321 height 62
click at [555, 394] on h3 "#DBD5C9" at bounding box center [570, 392] width 45 height 12
click at [224, 277] on img at bounding box center [234, 267] width 326 height 318
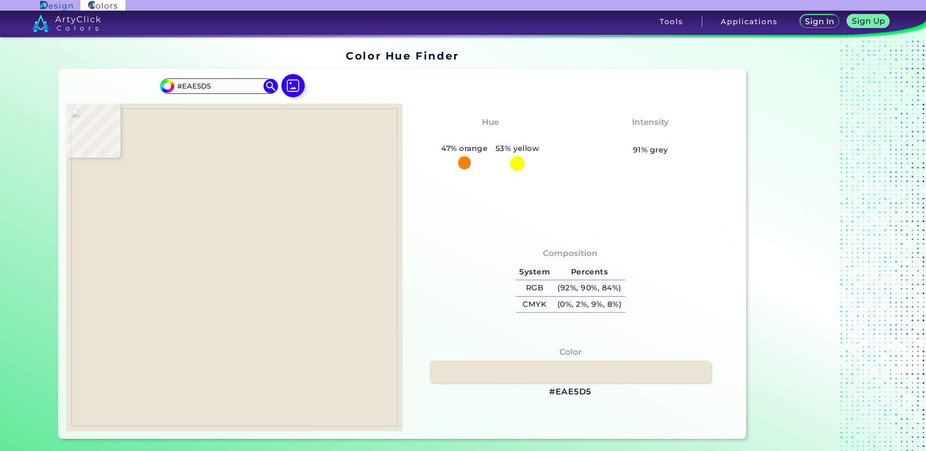
click at [225, 280] on img at bounding box center [234, 267] width 326 height 318
click at [549, 394] on h3 "#EAE5D5" at bounding box center [570, 392] width 42 height 12
click at [253, 268] on img at bounding box center [234, 267] width 326 height 318
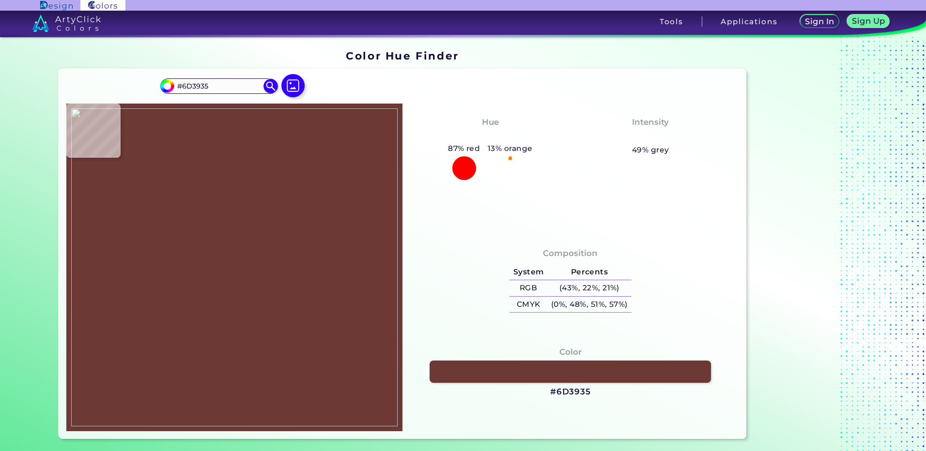
click at [223, 255] on img at bounding box center [234, 267] width 326 height 318
click at [223, 254] on img at bounding box center [234, 267] width 326 height 318
click at [573, 397] on h3 "#6D3832" at bounding box center [570, 392] width 41 height 12
click at [228, 283] on img at bounding box center [234, 267] width 326 height 318
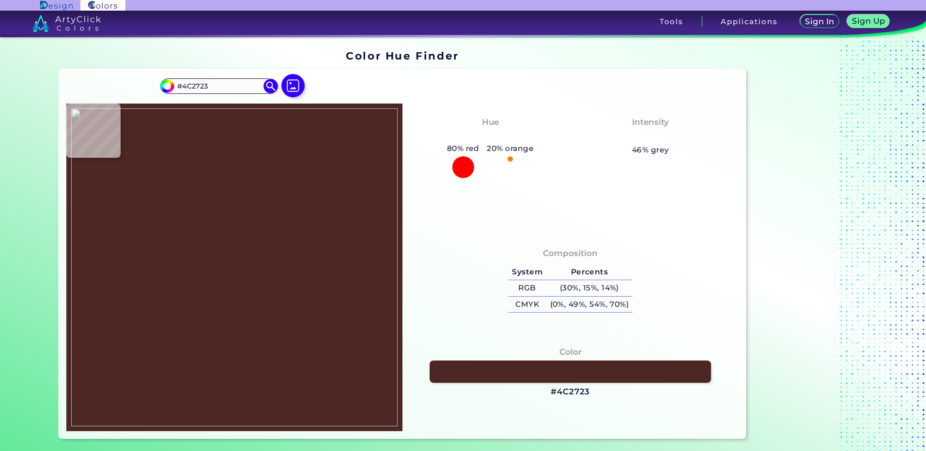
click at [217, 266] on img at bounding box center [234, 267] width 326 height 318
click at [568, 395] on h3 "#4C2723" at bounding box center [570, 392] width 39 height 12
click at [217, 271] on img at bounding box center [234, 267] width 326 height 318
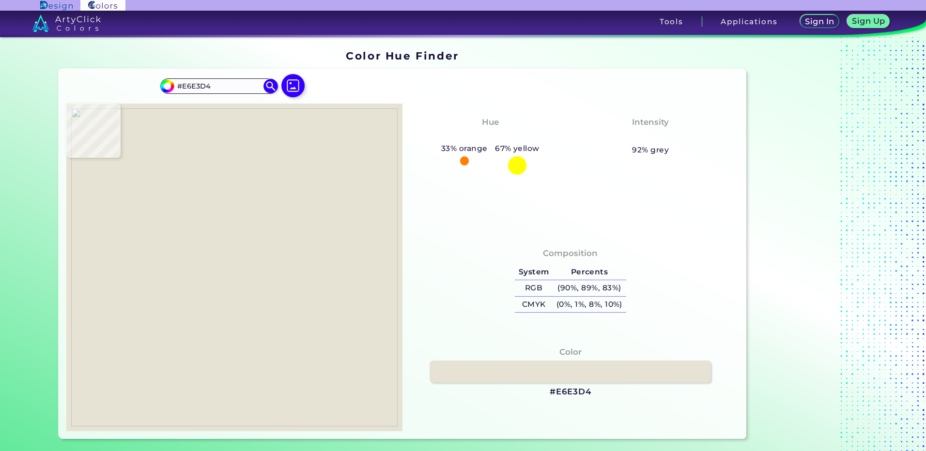
click at [225, 258] on img at bounding box center [234, 267] width 326 height 318
click at [568, 390] on h3 "#E6E3D4" at bounding box center [571, 392] width 42 height 12
click at [240, 274] on img at bounding box center [234, 267] width 326 height 318
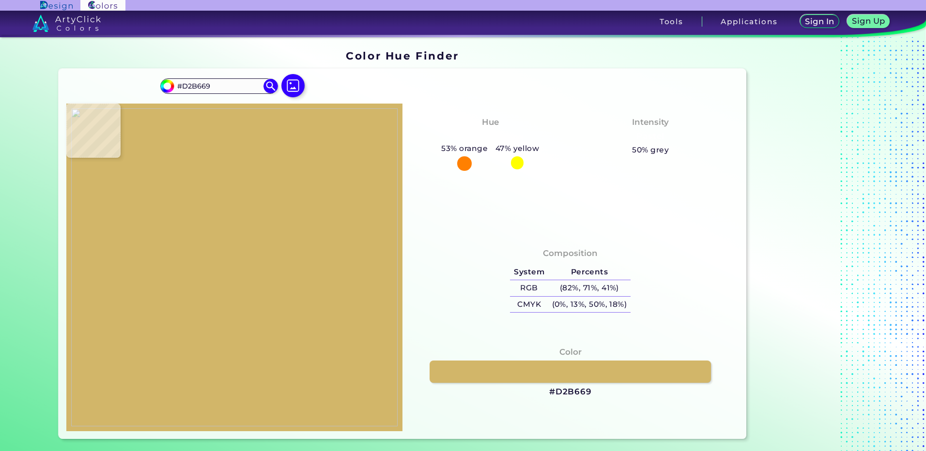
click at [242, 267] on img at bounding box center [234, 267] width 326 height 318
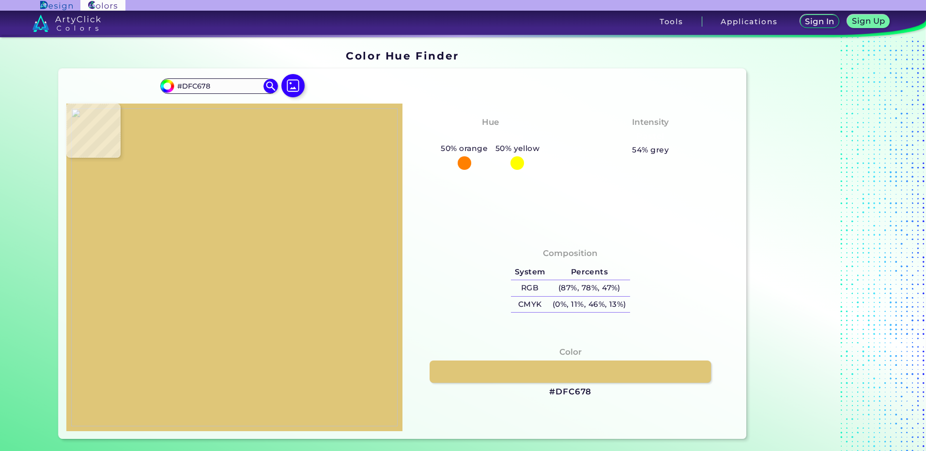
click at [242, 265] on img at bounding box center [234, 267] width 326 height 318
click at [569, 392] on h3 "#DFC678" at bounding box center [570, 392] width 42 height 12
click at [220, 246] on img at bounding box center [234, 267] width 326 height 318
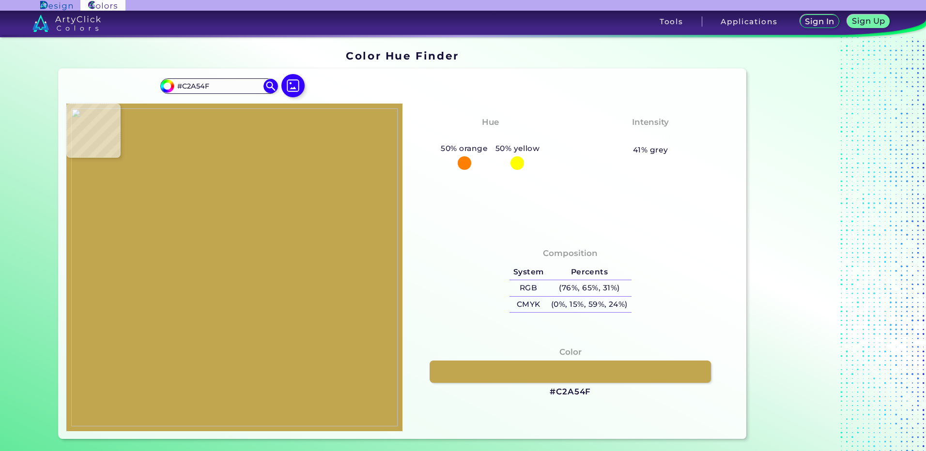
drag, startPoint x: 200, startPoint y: 283, endPoint x: 216, endPoint y: 285, distance: 16.6
click at [200, 284] on img at bounding box center [234, 267] width 326 height 318
click at [228, 296] on img at bounding box center [234, 267] width 326 height 318
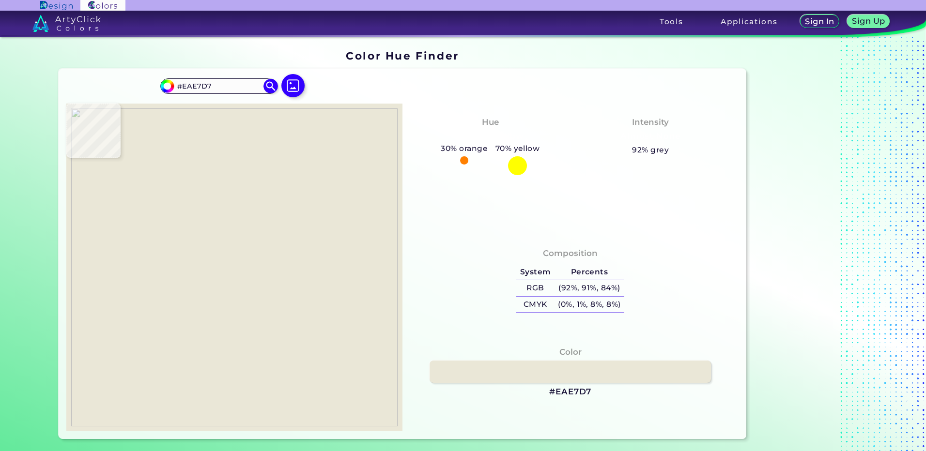
click at [224, 281] on img at bounding box center [234, 267] width 326 height 318
click at [564, 395] on h3 "#EAE7D7" at bounding box center [570, 392] width 42 height 12
click at [219, 308] on img at bounding box center [234, 267] width 326 height 318
click at [223, 301] on img at bounding box center [234, 267] width 326 height 318
click at [575, 391] on h3 "#EBE6D9" at bounding box center [570, 392] width 43 height 12
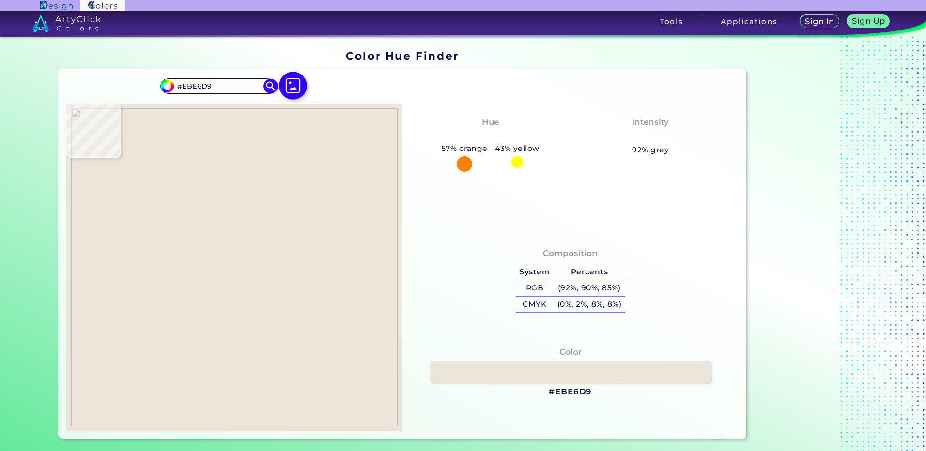
click at [294, 84] on img at bounding box center [293, 86] width 28 height 28
click at [0, 0] on input "file" at bounding box center [0, 0] width 0 height 0
click at [233, 249] on img at bounding box center [234, 267] width 326 height 318
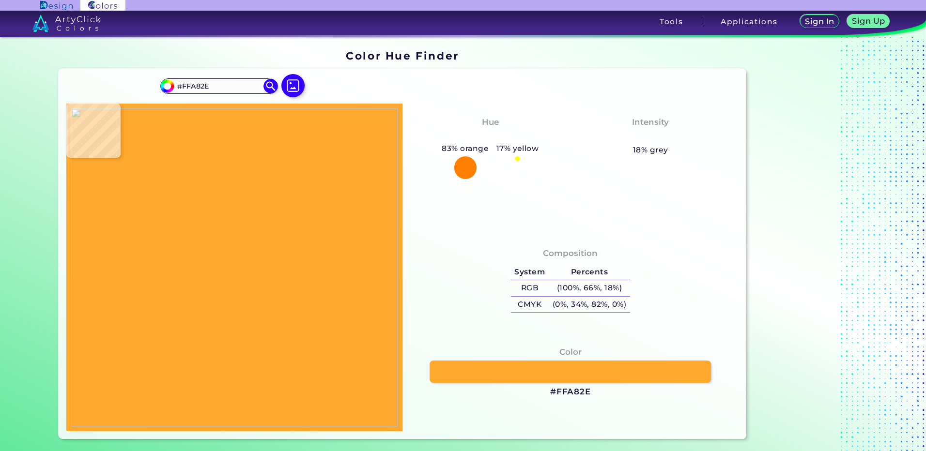
click at [228, 247] on img at bounding box center [234, 267] width 326 height 318
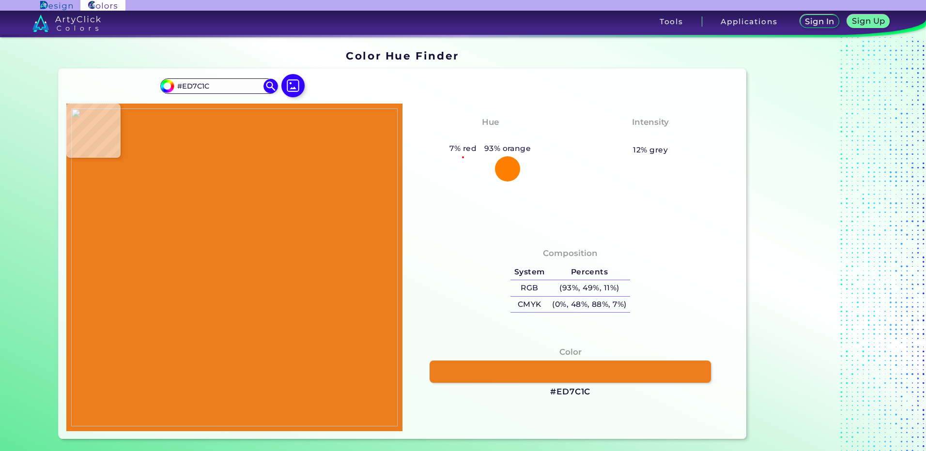
click at [226, 246] on img at bounding box center [234, 267] width 326 height 318
click at [569, 391] on h3 "#ED7C1C" at bounding box center [570, 392] width 40 height 12
click at [293, 78] on img at bounding box center [293, 86] width 28 height 28
click at [0, 0] on input "file" at bounding box center [0, 0] width 0 height 0
click at [295, 86] on img at bounding box center [293, 86] width 28 height 28
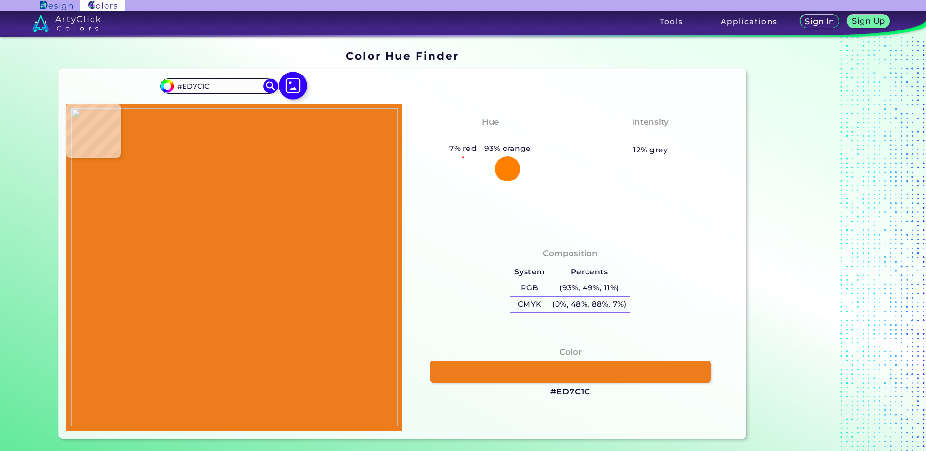
click at [0, 0] on input "file" at bounding box center [0, 0] width 0 height 0
click at [293, 92] on img at bounding box center [293, 86] width 28 height 28
click at [0, 0] on input "file" at bounding box center [0, 0] width 0 height 0
click at [298, 90] on img at bounding box center [293, 86] width 28 height 28
click at [0, 0] on input "file" at bounding box center [0, 0] width 0 height 0
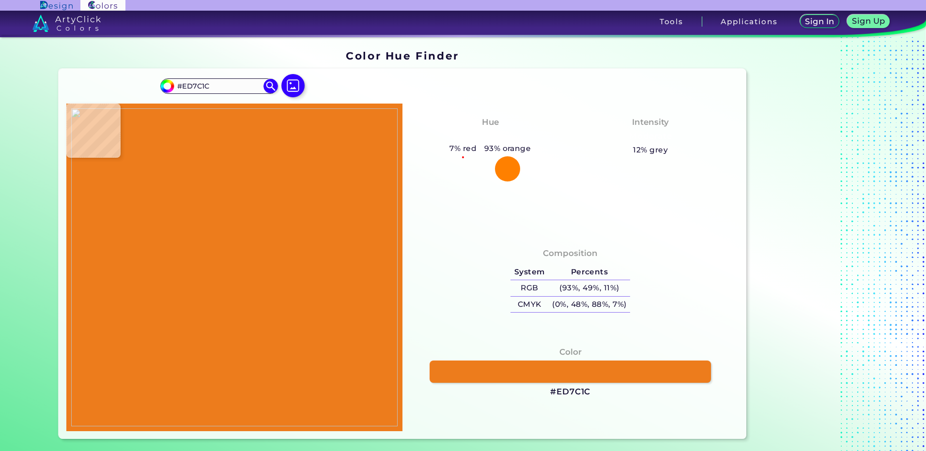
click at [268, 300] on img at bounding box center [234, 267] width 326 height 318
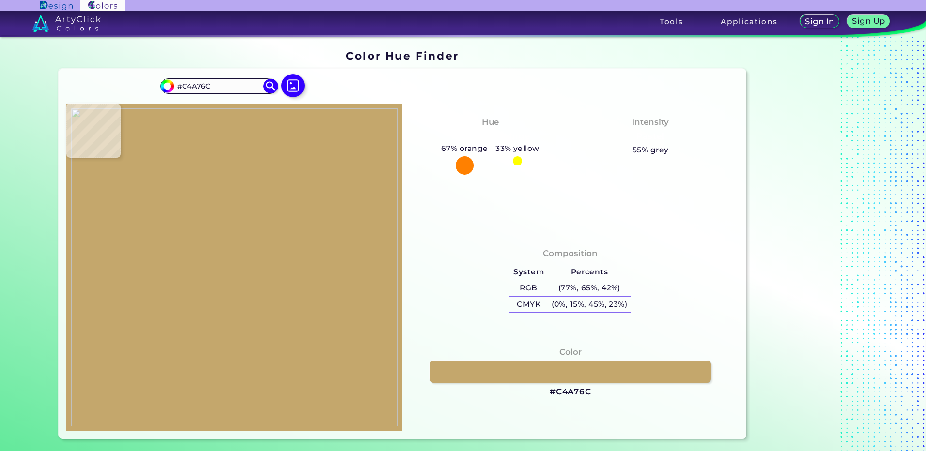
click at [273, 329] on img at bounding box center [234, 267] width 326 height 318
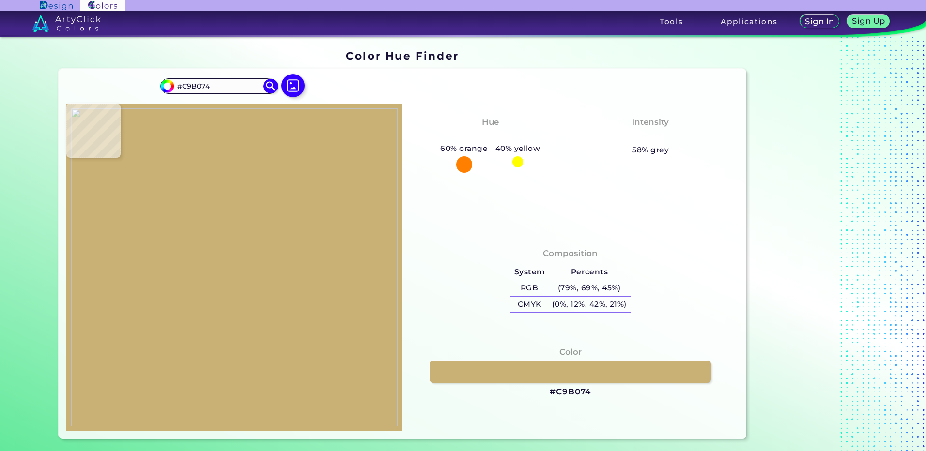
click at [275, 329] on img at bounding box center [234, 267] width 326 height 318
drag, startPoint x: 574, startPoint y: 394, endPoint x: 524, endPoint y: 317, distance: 91.5
click at [574, 394] on h3 "#C9B074" at bounding box center [570, 392] width 41 height 12
click at [263, 331] on img at bounding box center [234, 267] width 326 height 318
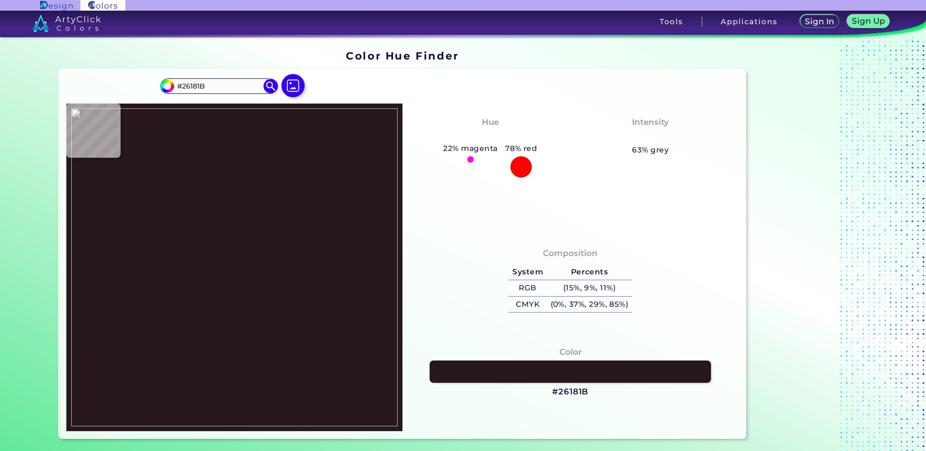
click at [228, 316] on img at bounding box center [234, 267] width 326 height 318
click at [590, 396] on div "Color #26181B" at bounding box center [570, 372] width 321 height 62
click at [575, 391] on h3 "#26181B" at bounding box center [570, 392] width 36 height 12
click at [234, 315] on img at bounding box center [234, 267] width 326 height 318
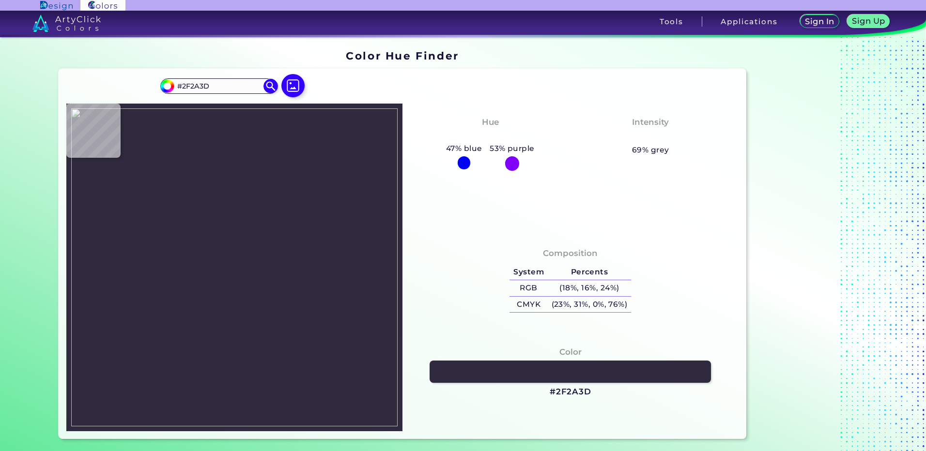
click at [232, 314] on img at bounding box center [234, 267] width 326 height 318
click at [553, 396] on h3 "#2F2A3D" at bounding box center [571, 392] width 42 height 12
click at [234, 303] on img at bounding box center [234, 267] width 326 height 318
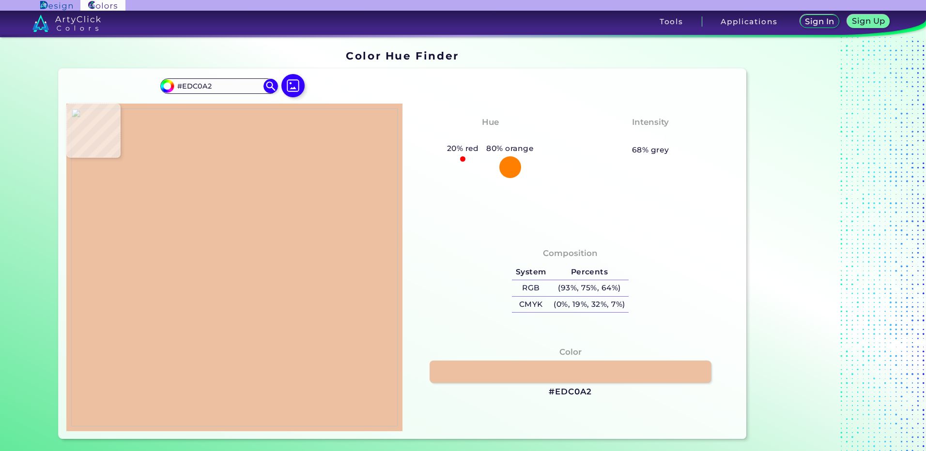
click at [230, 296] on img at bounding box center [234, 267] width 326 height 318
drag, startPoint x: 199, startPoint y: 301, endPoint x: 216, endPoint y: 291, distance: 20.4
click at [199, 299] on img at bounding box center [234, 267] width 326 height 318
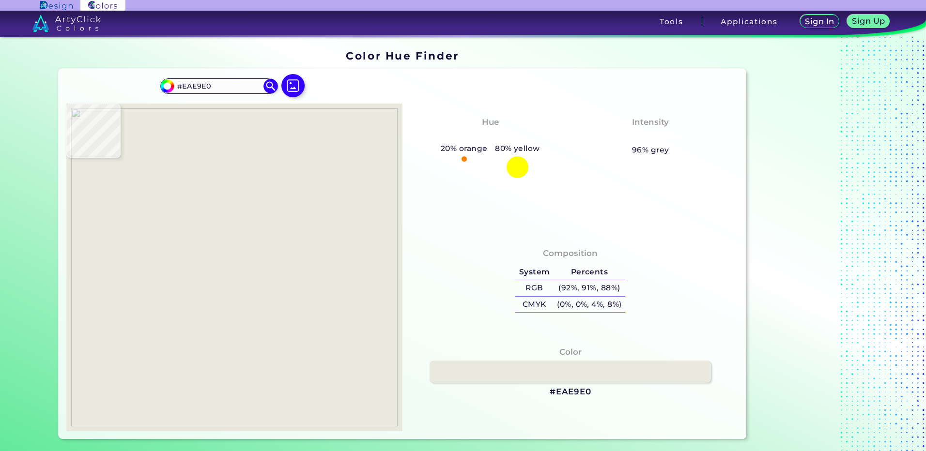
click at [221, 282] on img at bounding box center [234, 267] width 326 height 318
click at [574, 394] on h3 "#EAE9E0" at bounding box center [571, 392] width 42 height 12
click at [229, 298] on img at bounding box center [234, 267] width 326 height 318
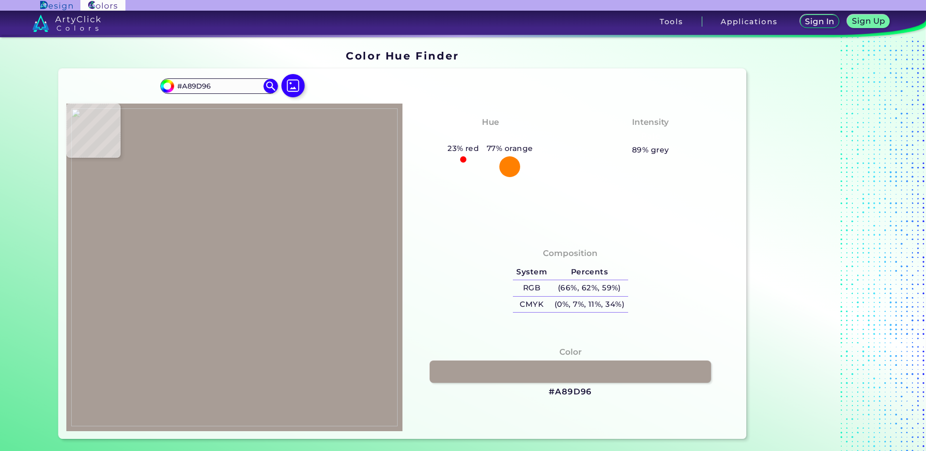
click at [227, 291] on img at bounding box center [234, 267] width 326 height 318
click at [567, 397] on h3 "#A89D96" at bounding box center [570, 392] width 43 height 12
click at [184, 302] on img at bounding box center [234, 267] width 326 height 318
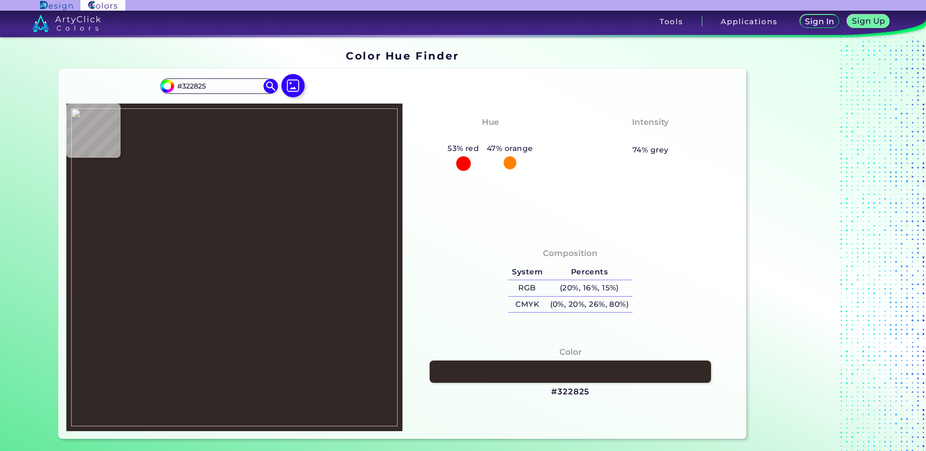
click at [194, 297] on img at bounding box center [234, 267] width 326 height 318
click at [195, 298] on img at bounding box center [234, 267] width 326 height 318
click at [562, 392] on h3 "#342827" at bounding box center [570, 392] width 39 height 12
click at [177, 335] on img at bounding box center [234, 267] width 326 height 318
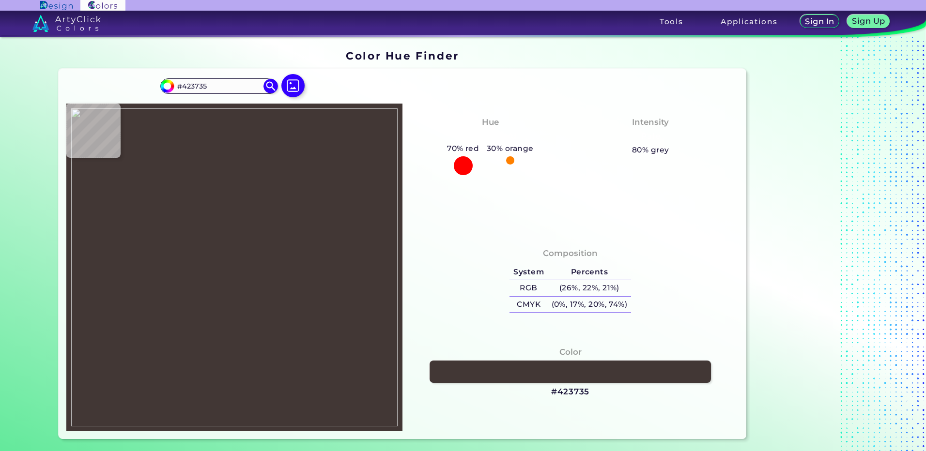
click at [192, 282] on img at bounding box center [234, 267] width 326 height 318
click at [571, 385] on div "Color #423735" at bounding box center [570, 372] width 321 height 62
click at [571, 393] on h3 "#423735" at bounding box center [570, 392] width 38 height 12
click at [198, 339] on img at bounding box center [234, 267] width 326 height 318
click at [202, 315] on img at bounding box center [234, 267] width 326 height 318
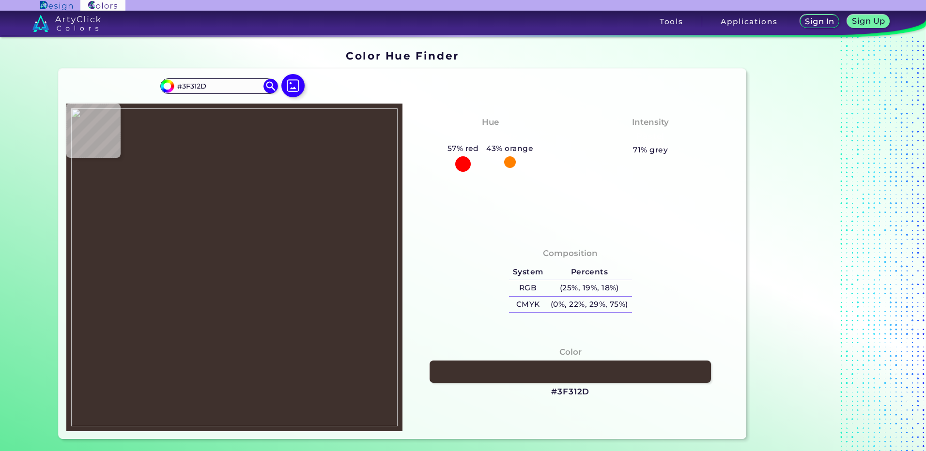
click at [558, 393] on h3 "#3F312D" at bounding box center [570, 392] width 38 height 12
click at [206, 331] on img at bounding box center [234, 267] width 326 height 318
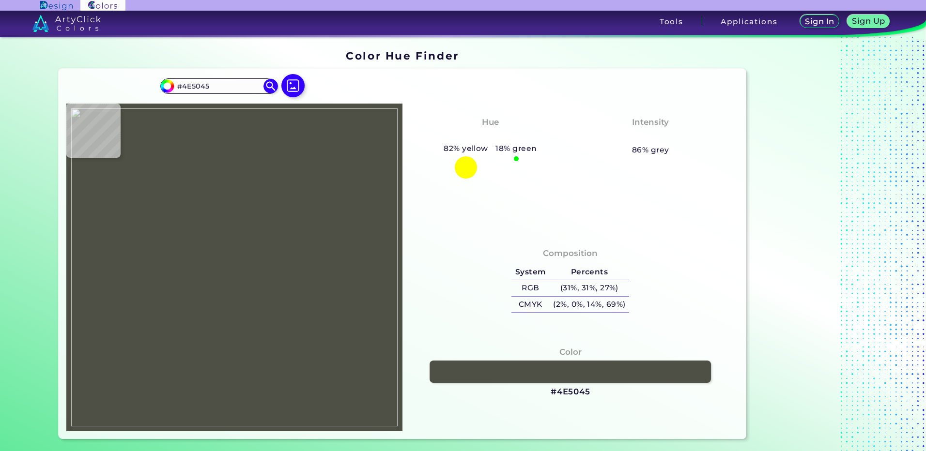
click at [189, 340] on img at bounding box center [234, 267] width 326 height 318
click at [561, 398] on h3 "#4E5045" at bounding box center [571, 392] width 40 height 12
click at [187, 345] on img at bounding box center [234, 267] width 326 height 318
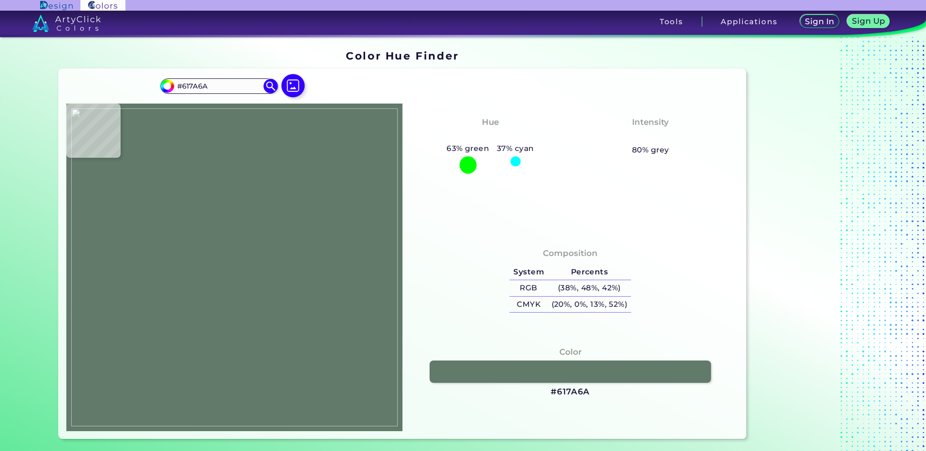
click at [190, 337] on img at bounding box center [234, 267] width 326 height 318
click at [568, 392] on h3 "#617A6A" at bounding box center [570, 392] width 39 height 12
click at [189, 350] on img at bounding box center [234, 267] width 326 height 318
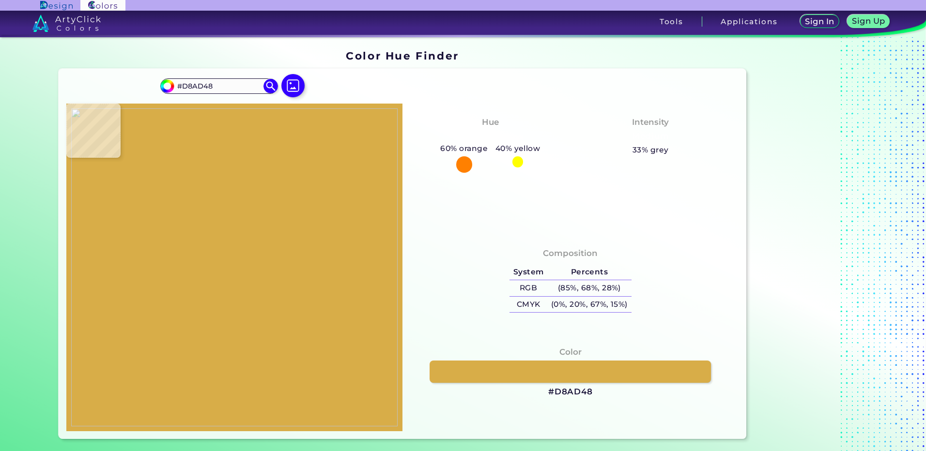
click at [183, 343] on img at bounding box center [234, 267] width 326 height 318
click at [575, 390] on h3 "#D8AD48" at bounding box center [570, 392] width 45 height 12
click at [298, 92] on img at bounding box center [293, 86] width 28 height 28
click at [0, 0] on input "file" at bounding box center [0, 0] width 0 height 0
click at [335, 331] on img at bounding box center [234, 267] width 326 height 318
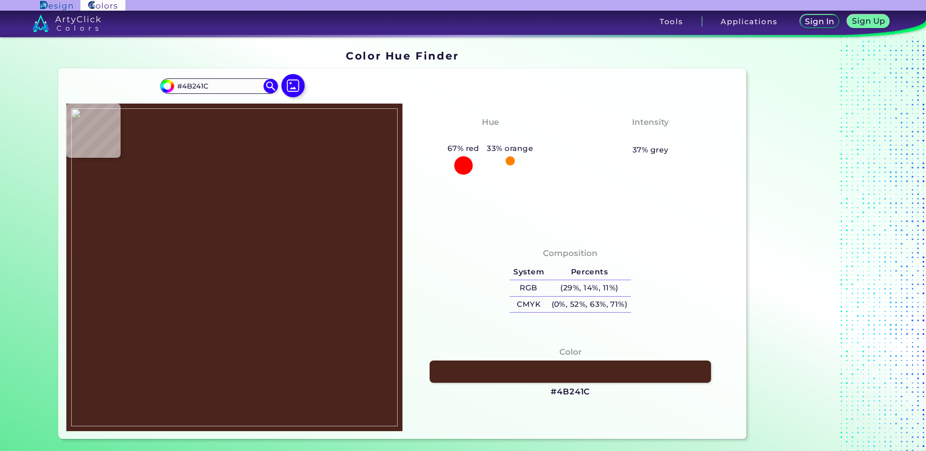
click at [241, 288] on img at bounding box center [234, 267] width 326 height 318
drag, startPoint x: 222, startPoint y: 300, endPoint x: 237, endPoint y: 294, distance: 16.5
click at [222, 300] on img at bounding box center [234, 267] width 326 height 318
click at [245, 291] on img at bounding box center [234, 267] width 326 height 318
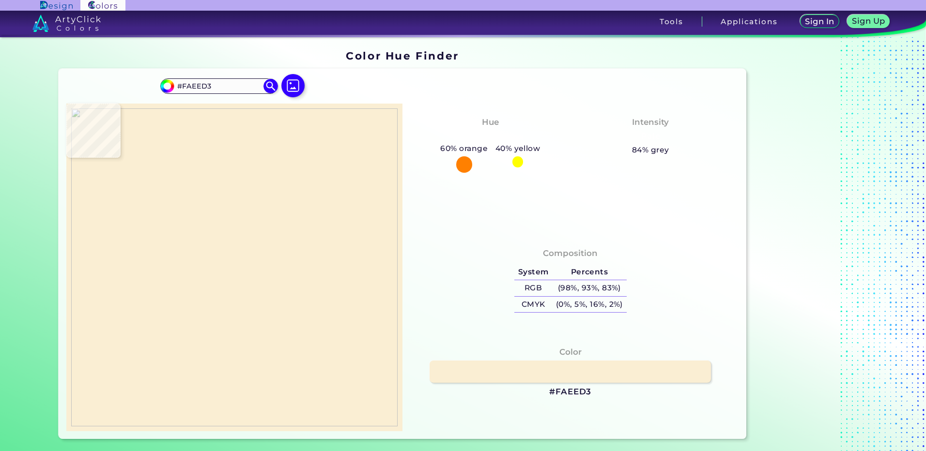
click at [248, 324] on img at bounding box center [234, 267] width 326 height 318
click at [247, 325] on img at bounding box center [234, 267] width 326 height 318
click at [571, 393] on h3 "#F9EDD0" at bounding box center [571, 392] width 44 height 12
click at [241, 325] on img at bounding box center [234, 267] width 326 height 318
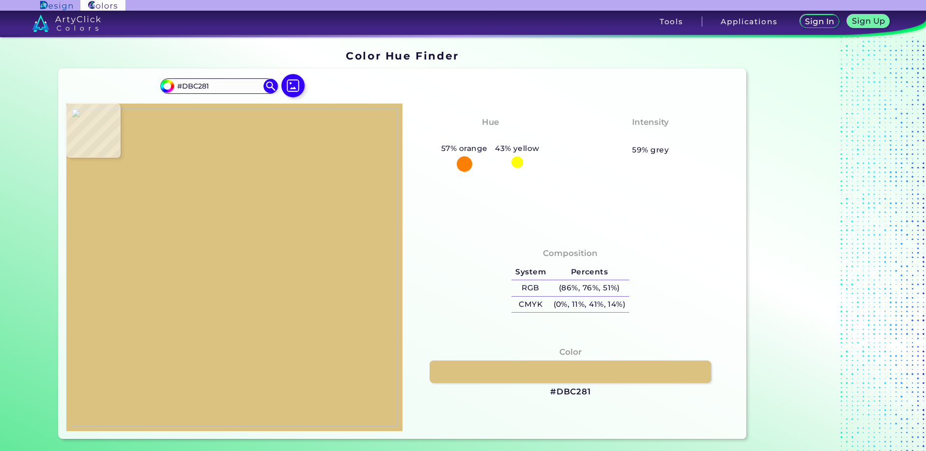
click at [253, 336] on img at bounding box center [234, 267] width 326 height 318
drag, startPoint x: 566, startPoint y: 393, endPoint x: 508, endPoint y: 308, distance: 102.5
click at [566, 392] on h3 "#DBC281" at bounding box center [570, 392] width 41 height 12
click at [258, 331] on img at bounding box center [234, 267] width 326 height 318
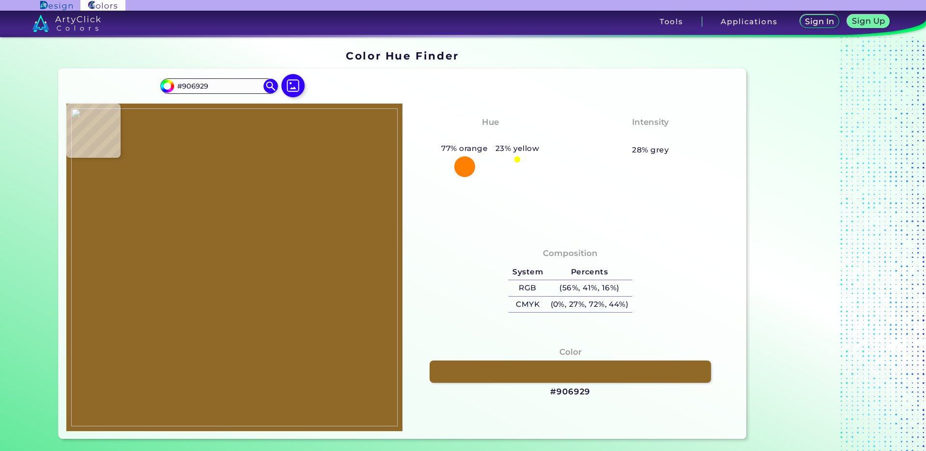
click at [252, 337] on img at bounding box center [234, 267] width 326 height 318
click at [568, 391] on h3 "#906929" at bounding box center [570, 392] width 40 height 12
click at [288, 89] on img at bounding box center [293, 86] width 28 height 28
click at [0, 0] on input "file" at bounding box center [0, 0] width 0 height 0
click at [219, 265] on img at bounding box center [234, 267] width 326 height 318
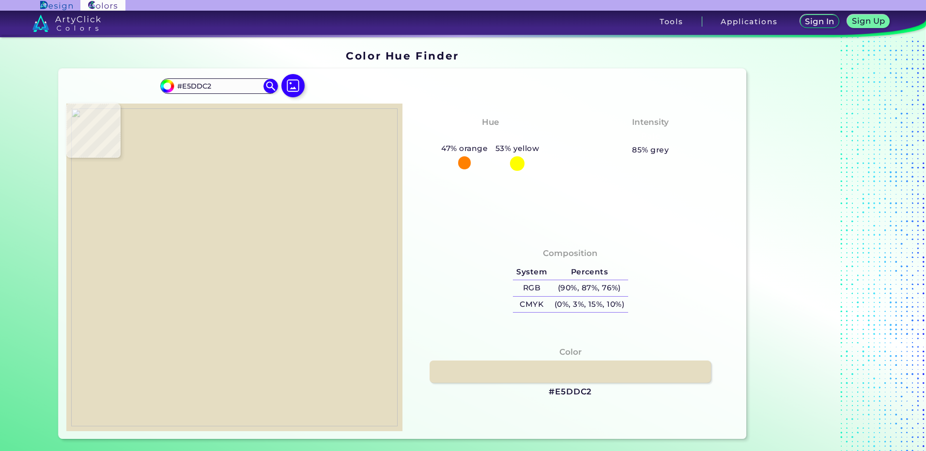
click at [216, 215] on img at bounding box center [234, 267] width 326 height 318
click at [569, 390] on h3 "#E5DDC2" at bounding box center [570, 392] width 43 height 12
click at [213, 275] on img at bounding box center [234, 267] width 326 height 318
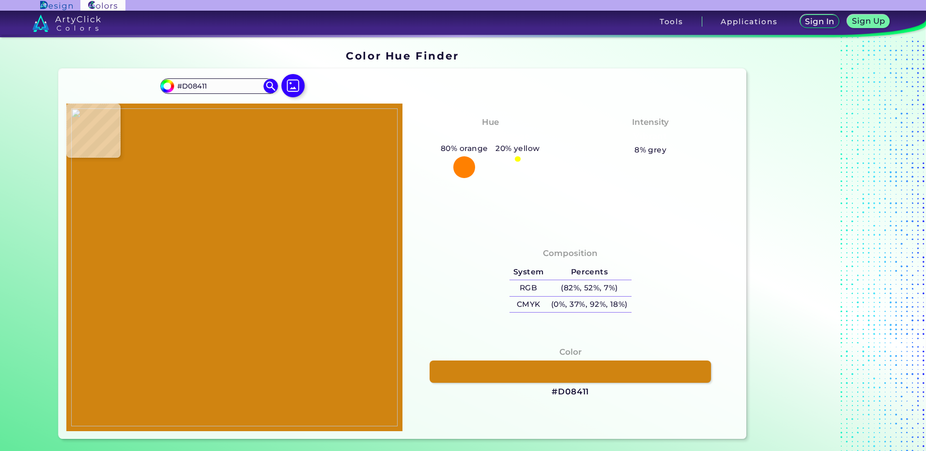
click at [198, 257] on img at bounding box center [234, 267] width 326 height 318
click at [578, 393] on h3 "#D08411" at bounding box center [570, 392] width 37 height 12
click at [205, 258] on img at bounding box center [234, 267] width 326 height 318
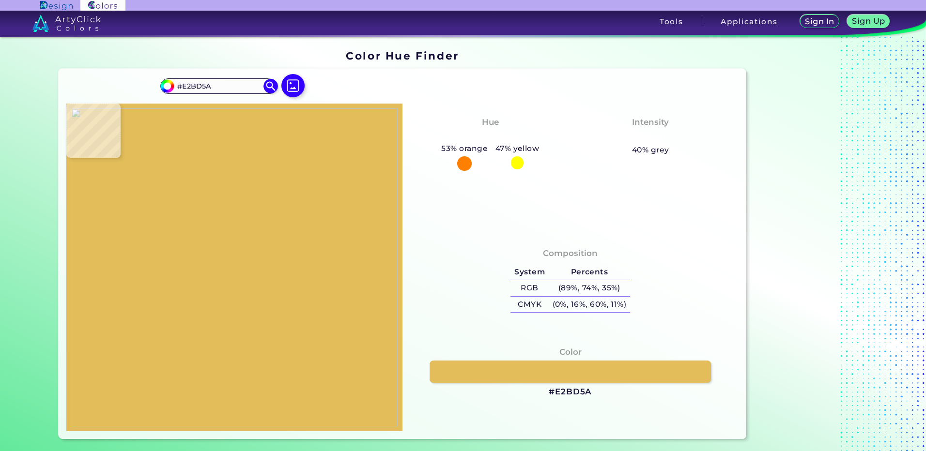
click at [236, 250] on img at bounding box center [234, 267] width 326 height 318
click at [572, 391] on h3 "#E2BD5A" at bounding box center [570, 392] width 43 height 12
click at [198, 233] on img at bounding box center [234, 267] width 326 height 318
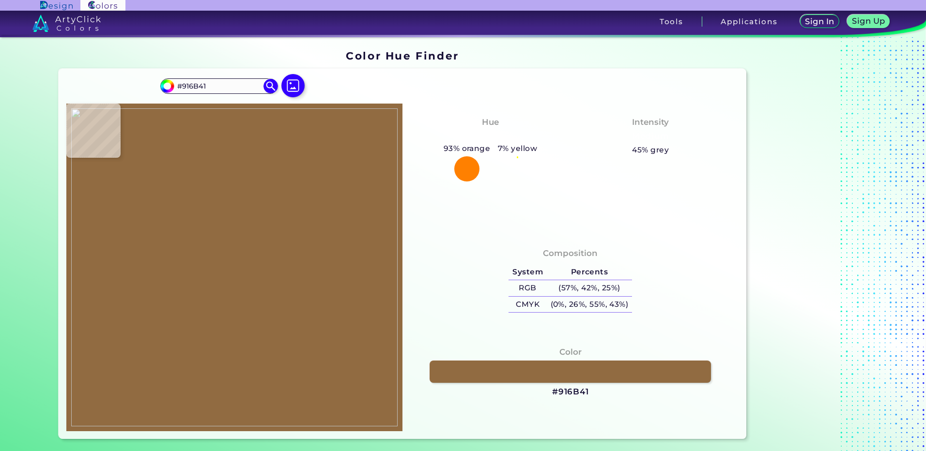
click at [221, 222] on img at bounding box center [234, 267] width 326 height 318
click at [565, 390] on h3 "#916B41" at bounding box center [570, 392] width 37 height 12
click at [198, 257] on img at bounding box center [234, 267] width 326 height 318
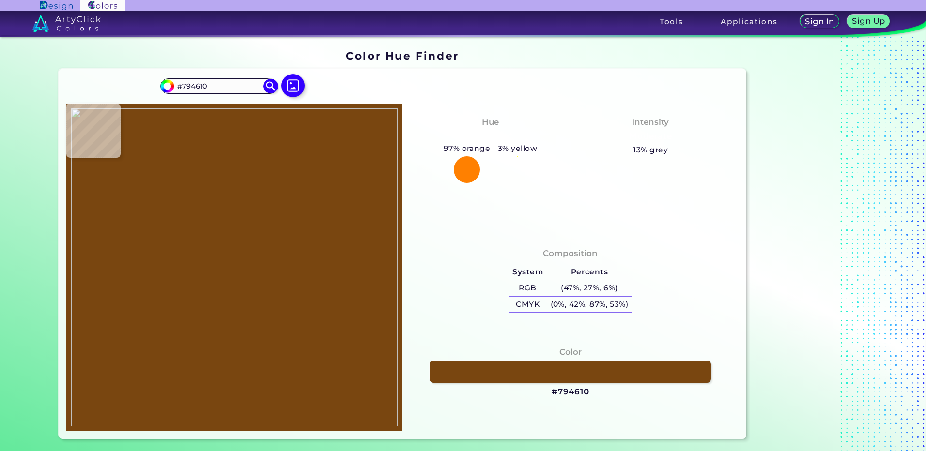
click at [193, 258] on img at bounding box center [234, 267] width 326 height 318
click at [563, 394] on h3 "#794610" at bounding box center [571, 392] width 38 height 12
click at [199, 203] on img at bounding box center [234, 267] width 326 height 318
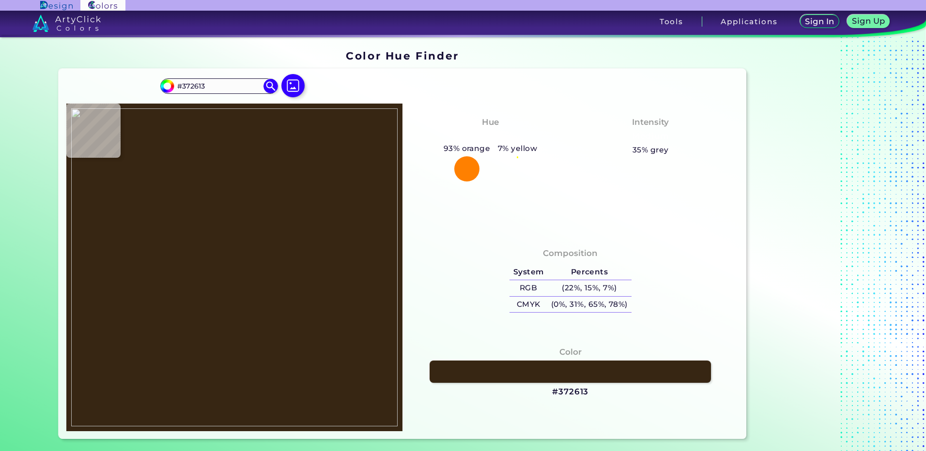
click at [212, 198] on img at bounding box center [234, 267] width 326 height 318
click at [568, 392] on h3 "#372613" at bounding box center [570, 392] width 36 height 12
drag, startPoint x: 219, startPoint y: 235, endPoint x: 195, endPoint y: 200, distance: 42.1
click at [220, 235] on img at bounding box center [234, 267] width 326 height 318
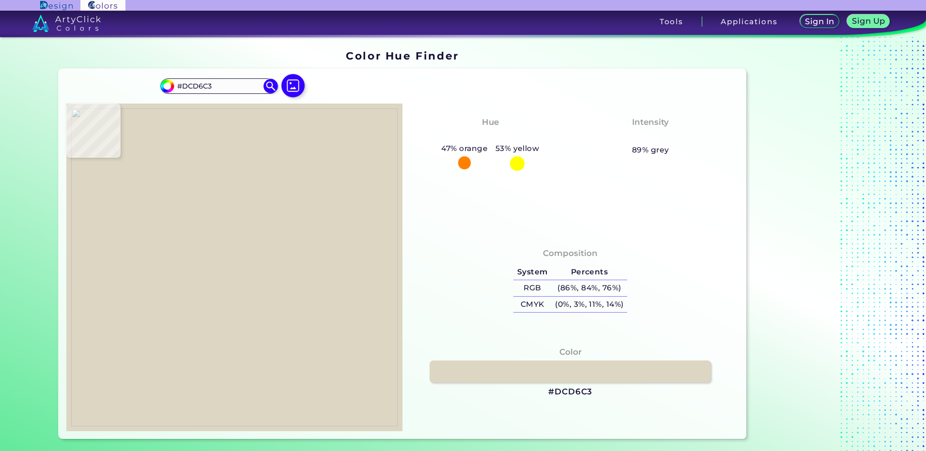
click at [233, 208] on img at bounding box center [234, 267] width 326 height 318
click at [221, 237] on img at bounding box center [234, 267] width 326 height 318
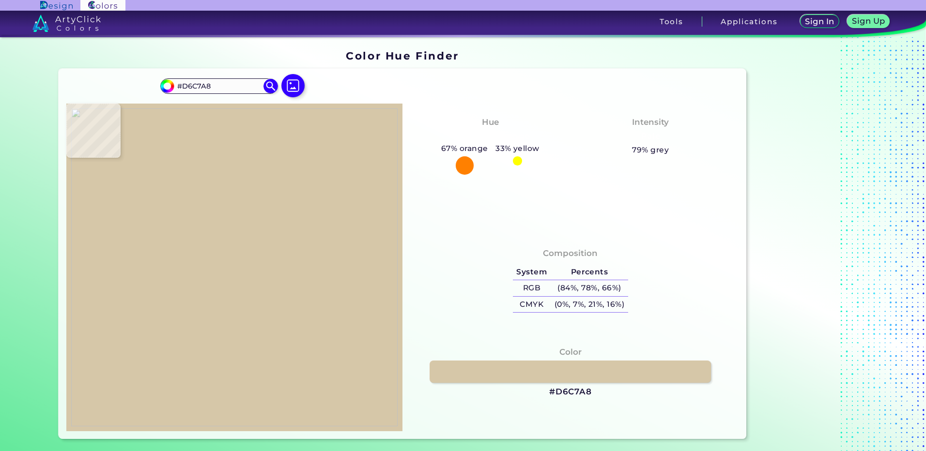
click at [224, 216] on img at bounding box center [234, 267] width 326 height 318
click at [565, 393] on h3 "#D6C7A8" at bounding box center [570, 392] width 43 height 12
click at [223, 258] on img at bounding box center [234, 267] width 326 height 318
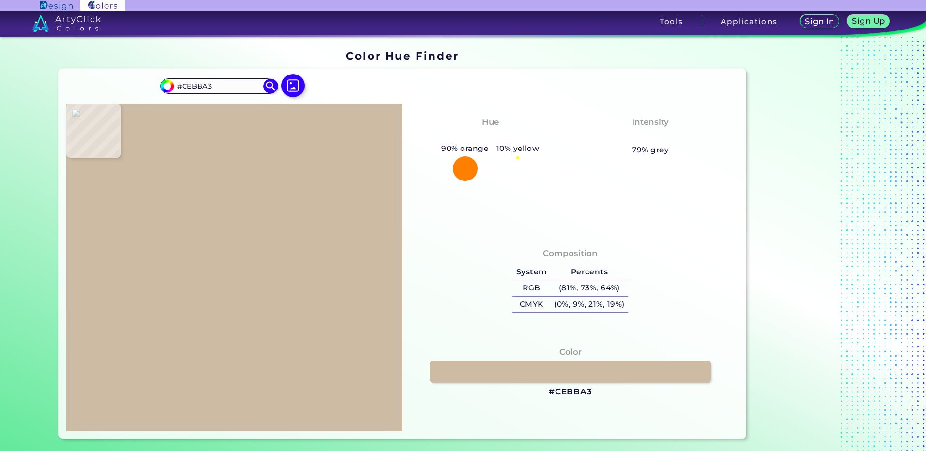
click at [234, 234] on img at bounding box center [234, 267] width 326 height 318
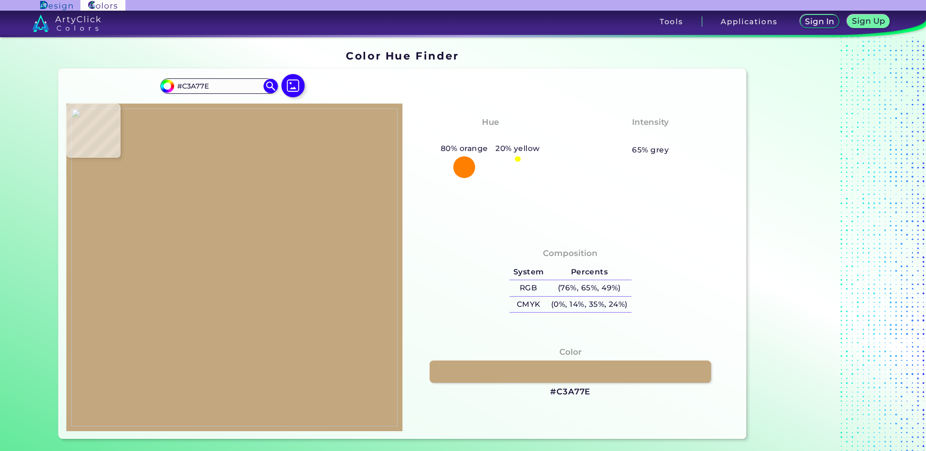
click at [238, 240] on img at bounding box center [234, 267] width 326 height 318
drag, startPoint x: 246, startPoint y: 246, endPoint x: 242, endPoint y: 240, distance: 7.7
click at [246, 246] on img at bounding box center [234, 267] width 326 height 318
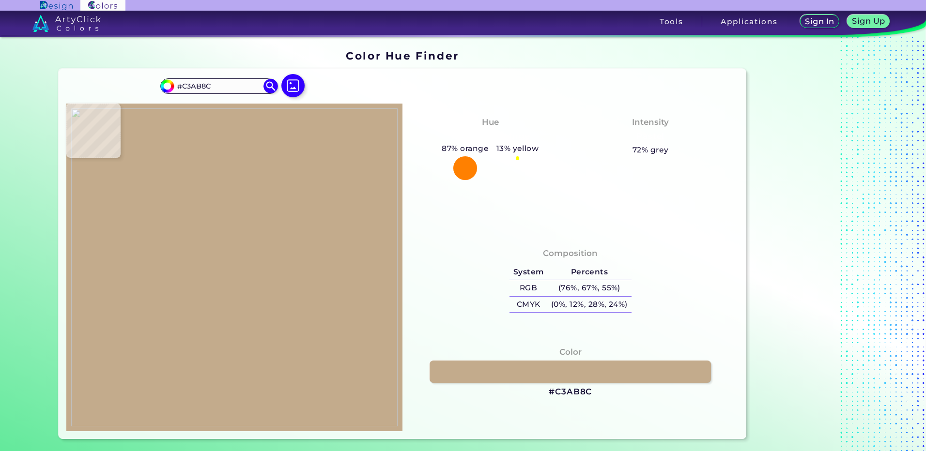
click at [236, 235] on img at bounding box center [234, 267] width 326 height 318
click at [564, 398] on div "Color #C3AB8C" at bounding box center [570, 372] width 321 height 62
click at [564, 394] on h3 "#C3AB8C" at bounding box center [570, 392] width 43 height 12
click at [244, 230] on img at bounding box center [234, 267] width 326 height 318
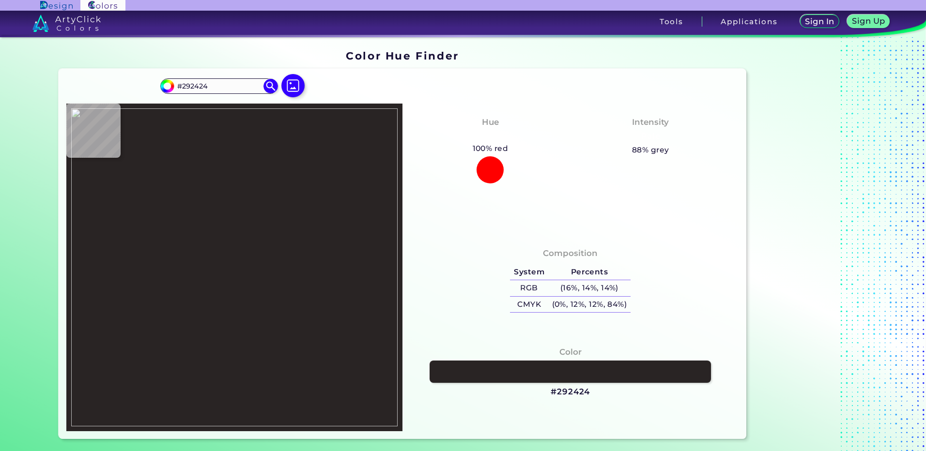
click at [240, 222] on img at bounding box center [234, 267] width 326 height 318
click at [563, 395] on h3 "#292424" at bounding box center [570, 392] width 39 height 12
click at [239, 228] on img at bounding box center [234, 267] width 326 height 318
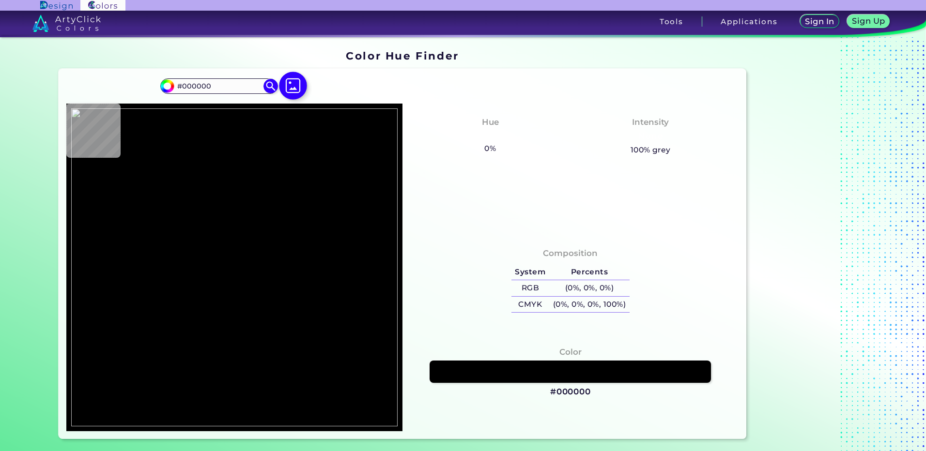
click at [289, 93] on img at bounding box center [293, 86] width 28 height 28
click at [0, 0] on input "file" at bounding box center [0, 0] width 0 height 0
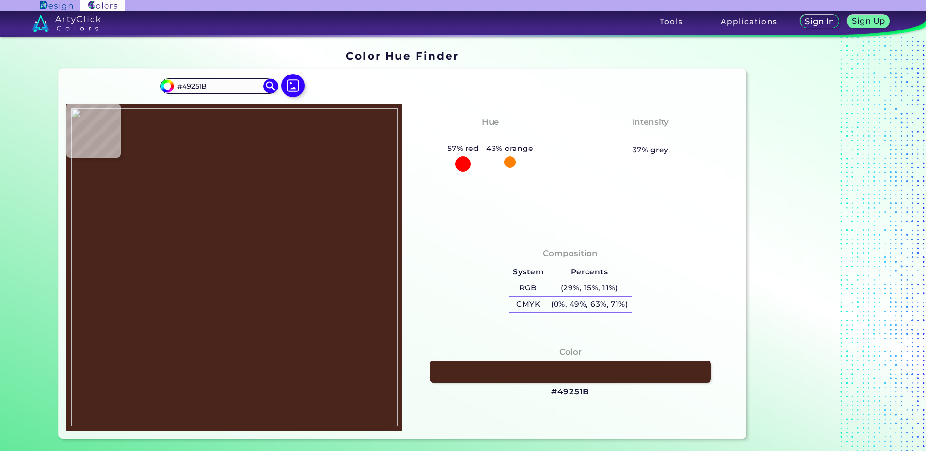
click at [240, 262] on img at bounding box center [234, 267] width 326 height 318
click at [227, 273] on img at bounding box center [234, 267] width 326 height 318
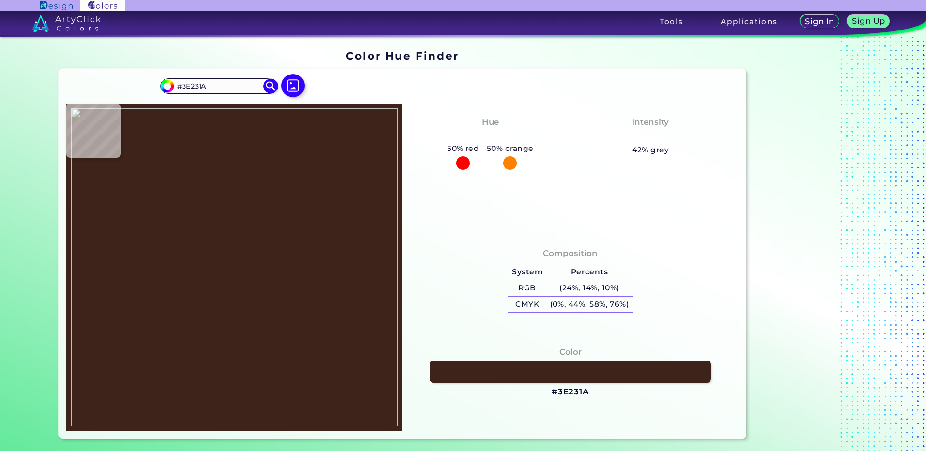
click at [237, 256] on img at bounding box center [234, 267] width 326 height 318
click at [568, 390] on h3 "#3E231A" at bounding box center [571, 392] width 38 height 12
click at [222, 283] on img at bounding box center [234, 267] width 326 height 318
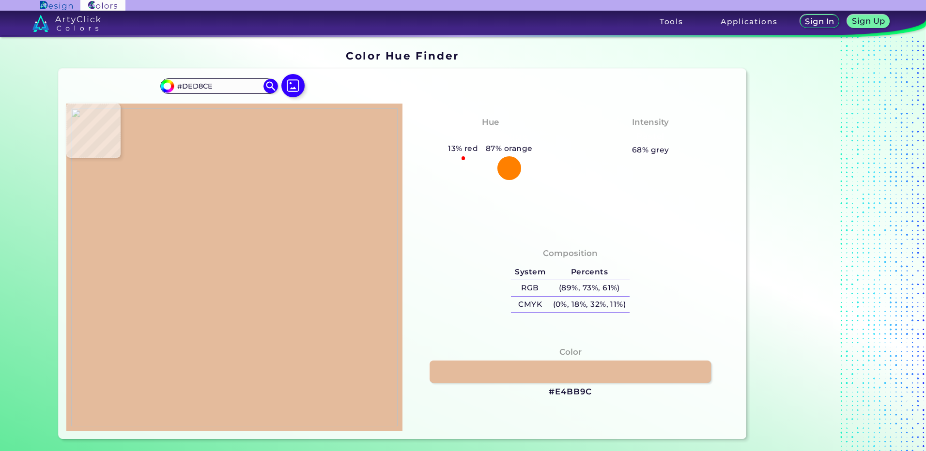
click at [223, 271] on img at bounding box center [234, 267] width 326 height 318
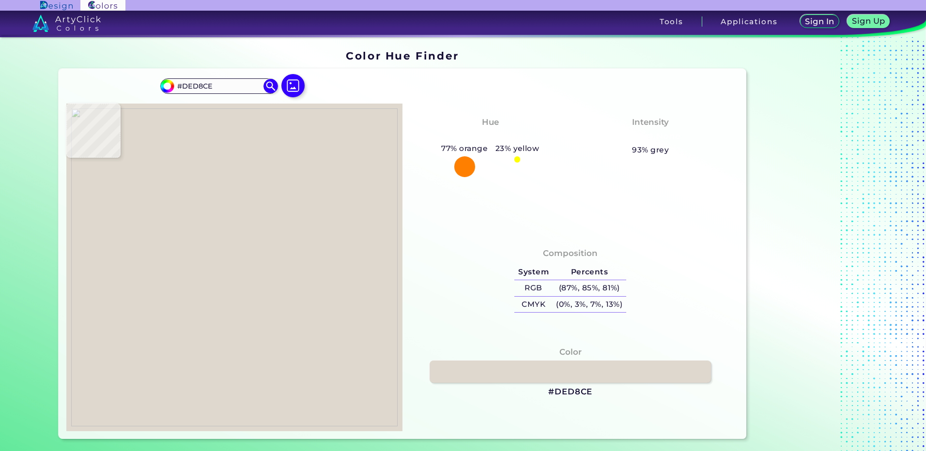
click at [237, 251] on img at bounding box center [234, 267] width 326 height 318
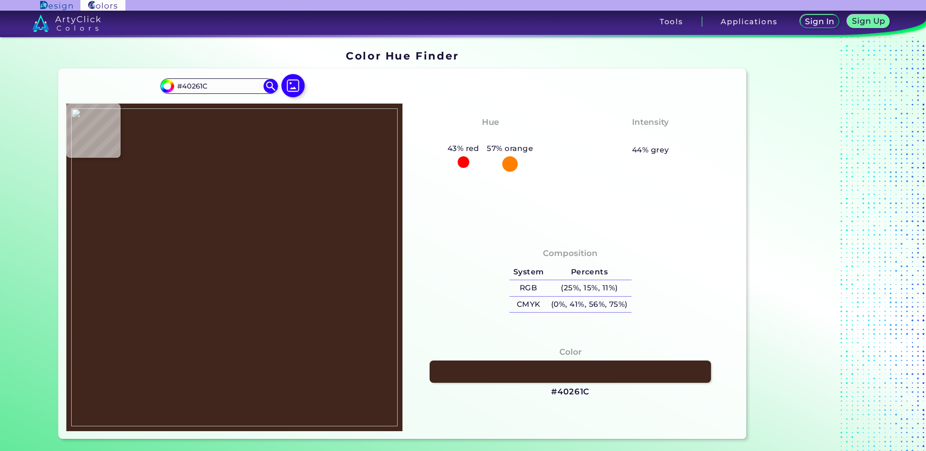
click at [231, 258] on img at bounding box center [234, 267] width 326 height 318
click at [562, 391] on h3 "#40261C" at bounding box center [570, 392] width 38 height 12
click at [248, 238] on img at bounding box center [234, 267] width 326 height 318
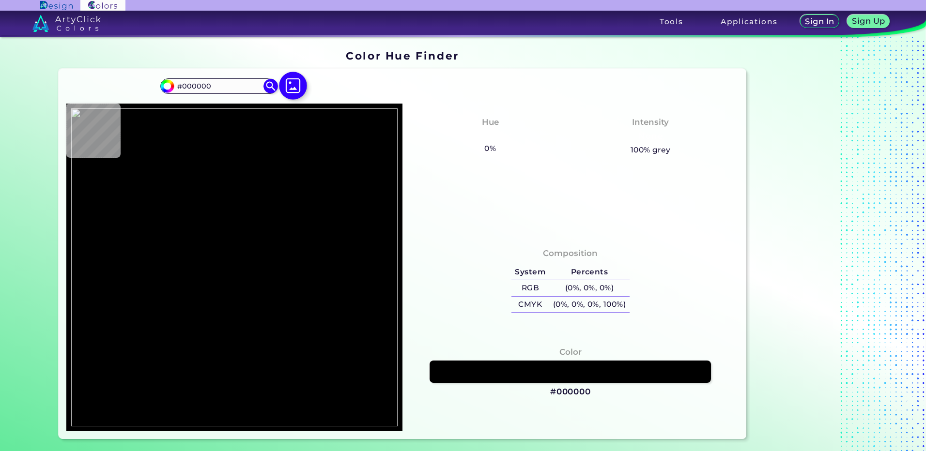
click at [299, 90] on img at bounding box center [293, 86] width 28 height 28
click at [0, 0] on input "file" at bounding box center [0, 0] width 0 height 0
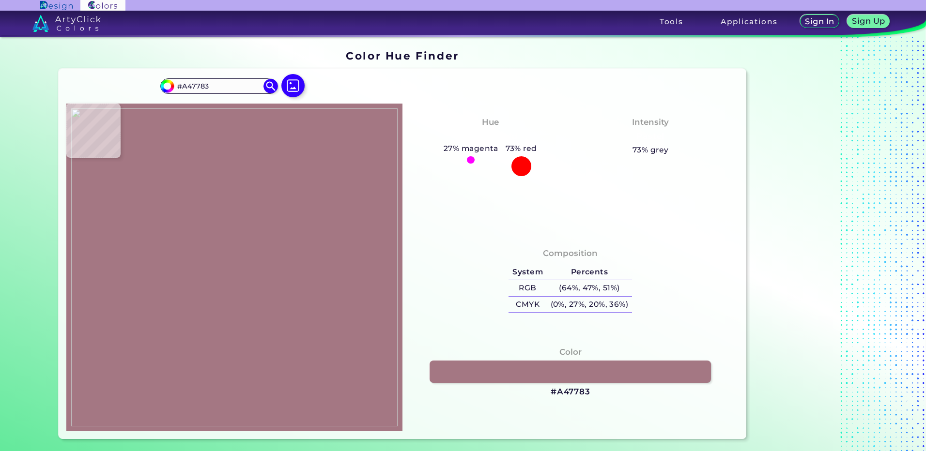
click at [244, 235] on img at bounding box center [234, 267] width 326 height 318
click at [582, 390] on h3 "#A47783" at bounding box center [571, 392] width 40 height 12
click at [292, 90] on img at bounding box center [293, 86] width 28 height 28
click at [0, 0] on input "file" at bounding box center [0, 0] width 0 height 0
drag, startPoint x: 224, startPoint y: 245, endPoint x: 225, endPoint y: 240, distance: 5.4
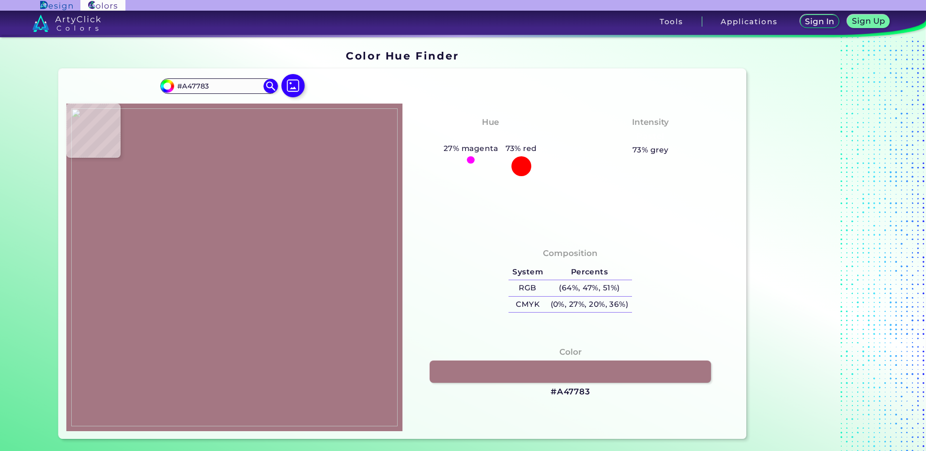
click at [223, 245] on img at bounding box center [234, 267] width 326 height 318
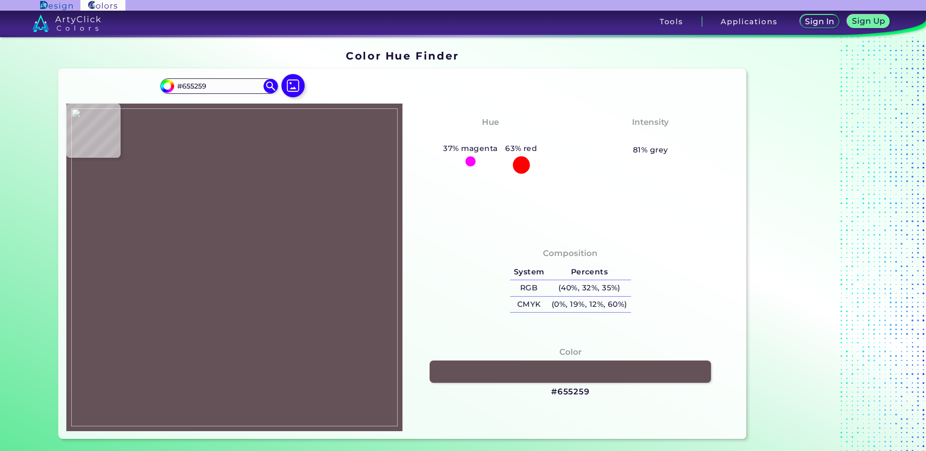
click at [227, 237] on img at bounding box center [234, 267] width 326 height 318
drag, startPoint x: 569, startPoint y: 393, endPoint x: 562, endPoint y: 382, distance: 13.3
click at [569, 393] on h3 "#655259" at bounding box center [570, 392] width 39 height 12
click at [200, 235] on img at bounding box center [234, 267] width 326 height 318
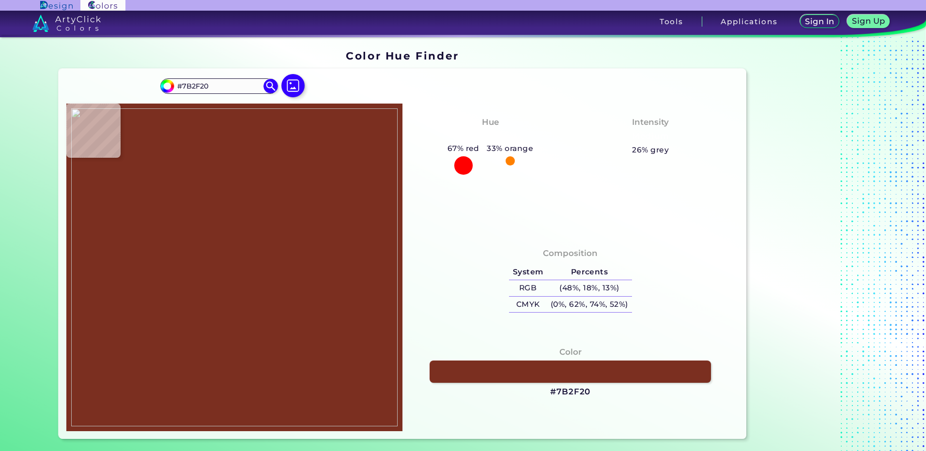
click at [223, 234] on img at bounding box center [234, 267] width 326 height 318
click at [579, 392] on h3 "#7B2F20" at bounding box center [570, 392] width 40 height 12
click at [222, 246] on img at bounding box center [234, 267] width 326 height 318
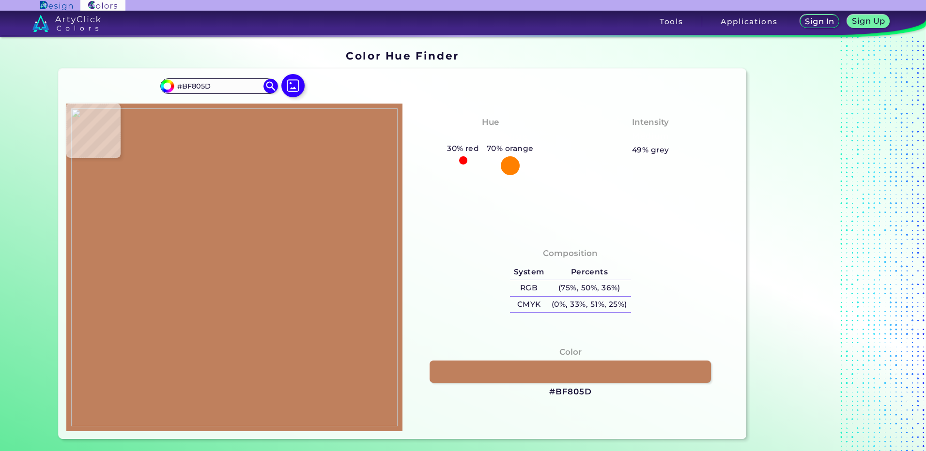
click at [223, 232] on img at bounding box center [234, 267] width 326 height 318
click at [562, 392] on h3 "#BF805D" at bounding box center [570, 392] width 43 height 12
click at [201, 192] on img at bounding box center [234, 267] width 326 height 318
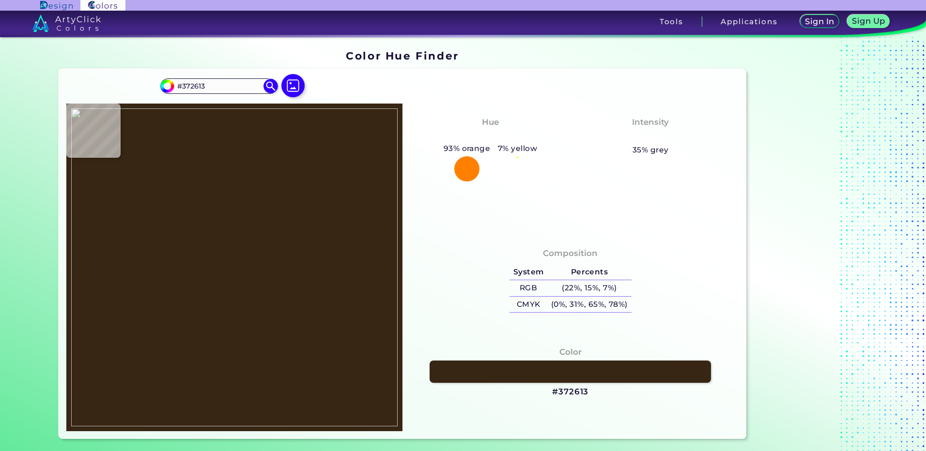
click at [213, 199] on img at bounding box center [234, 267] width 326 height 318
click at [569, 393] on h3 "#372613" at bounding box center [570, 392] width 36 height 12
